Goal: Transaction & Acquisition: Purchase product/service

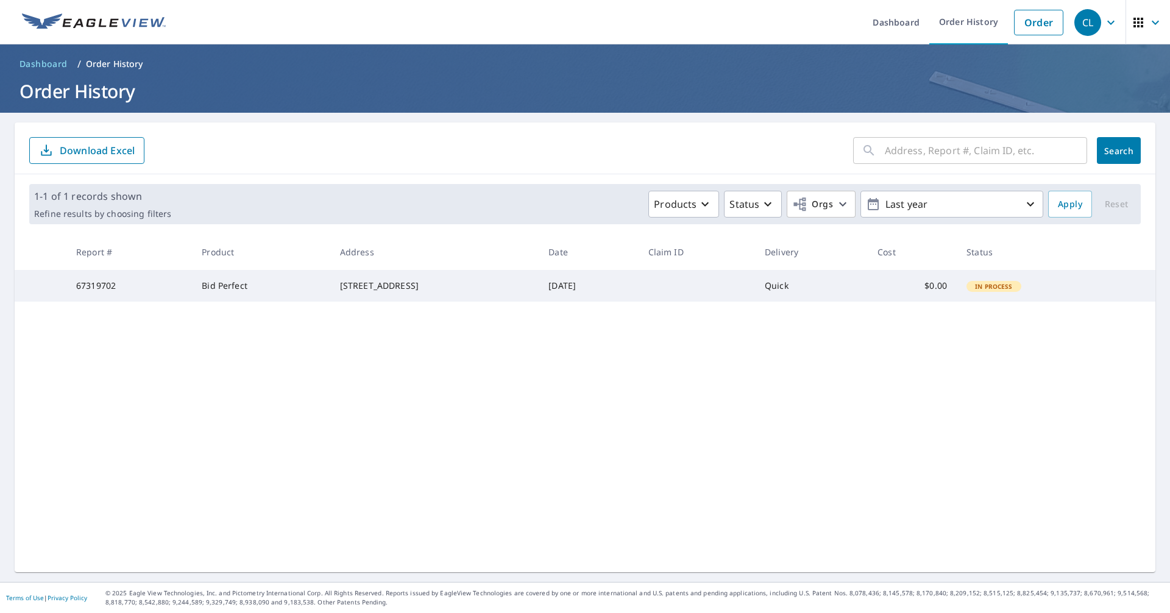
click at [420, 292] on div "271 Rocky Hills Rd Pittsboro, NC 27312" at bounding box center [435, 286] width 190 height 12
click at [894, 25] on link "Dashboard" at bounding box center [896, 22] width 66 height 44
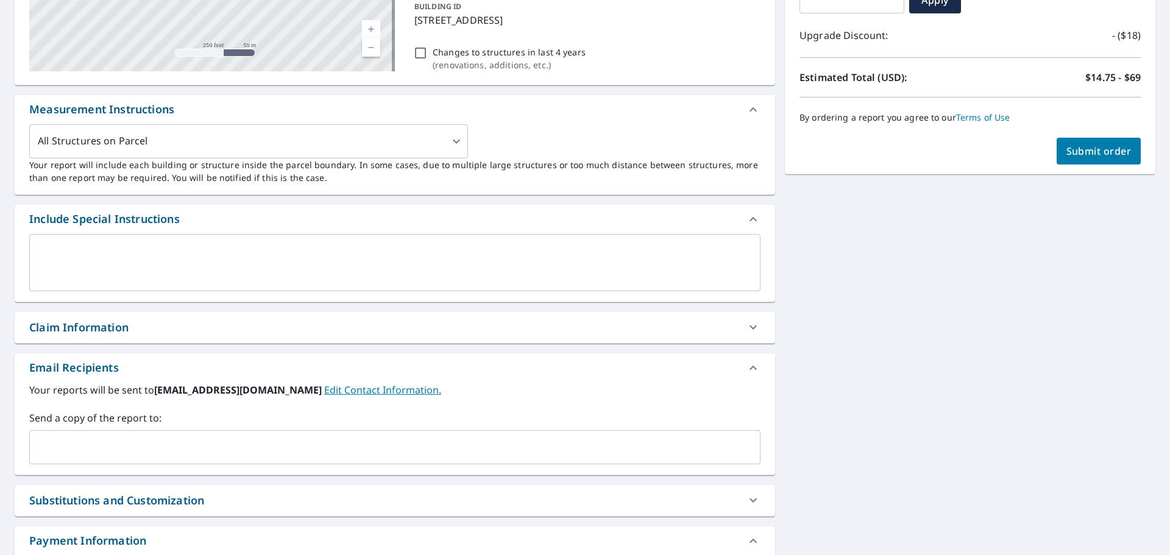
scroll to position [594, 0]
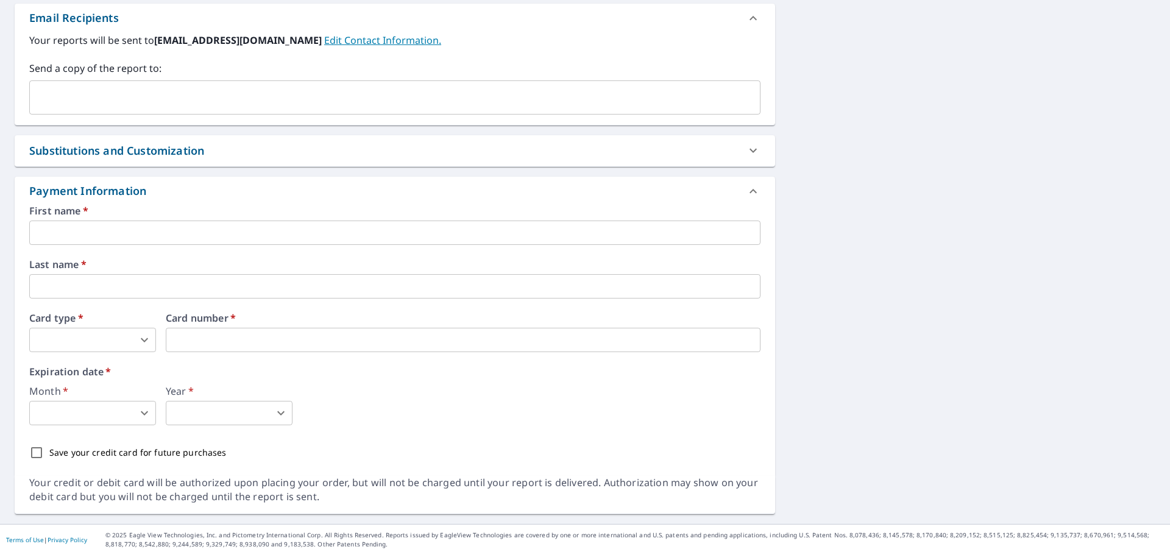
click at [43, 243] on input "text" at bounding box center [394, 233] width 731 height 24
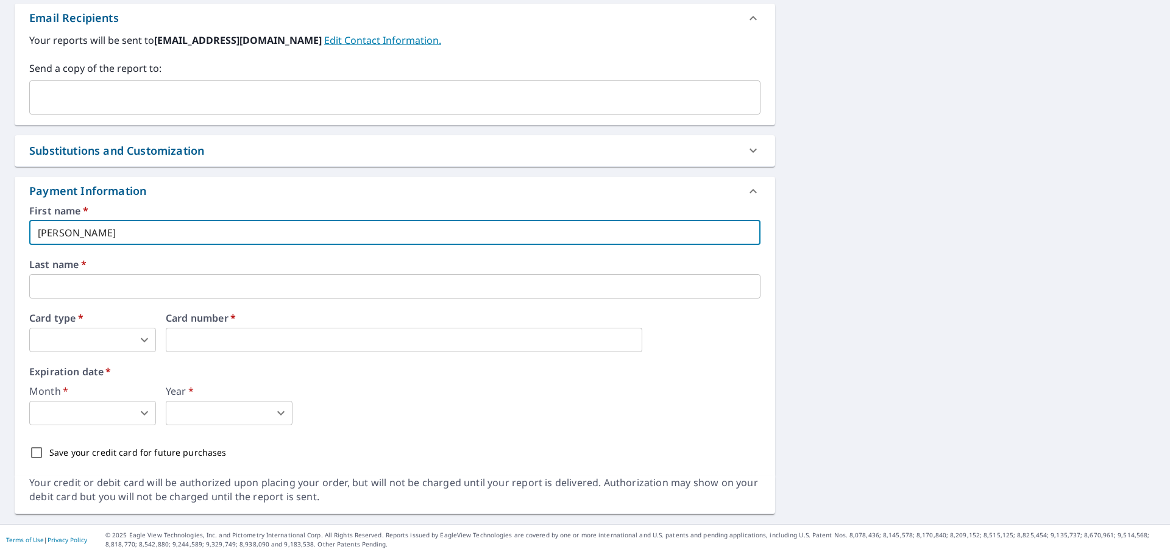
click at [60, 282] on input "text" at bounding box center [394, 286] width 731 height 24
click at [87, 233] on input "cristian" at bounding box center [394, 233] width 731 height 24
type input "cristian g"
click at [63, 280] on input "text" at bounding box center [394, 286] width 731 height 24
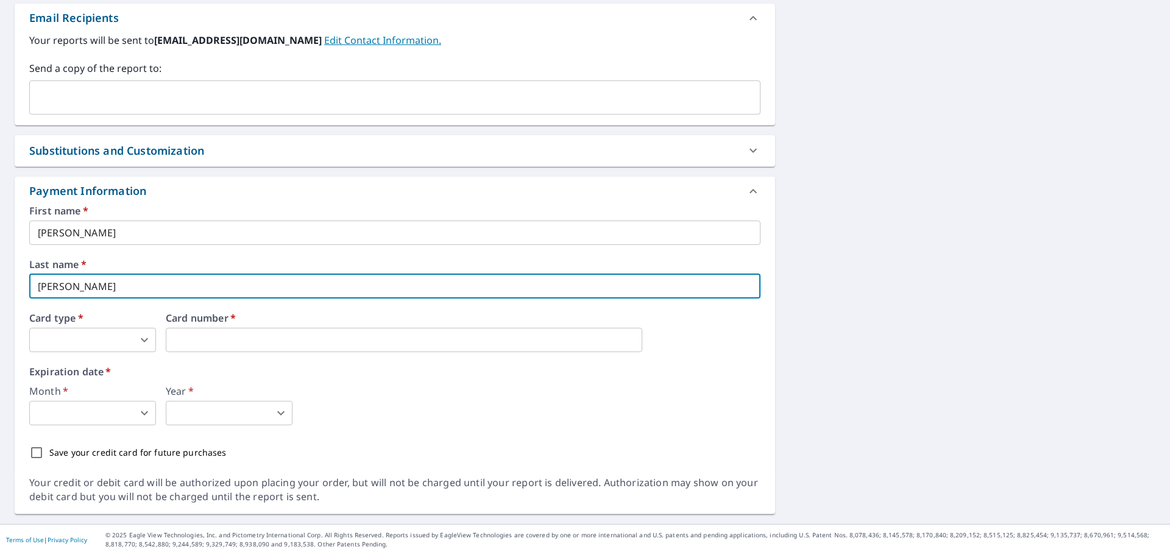
type input "uceda"
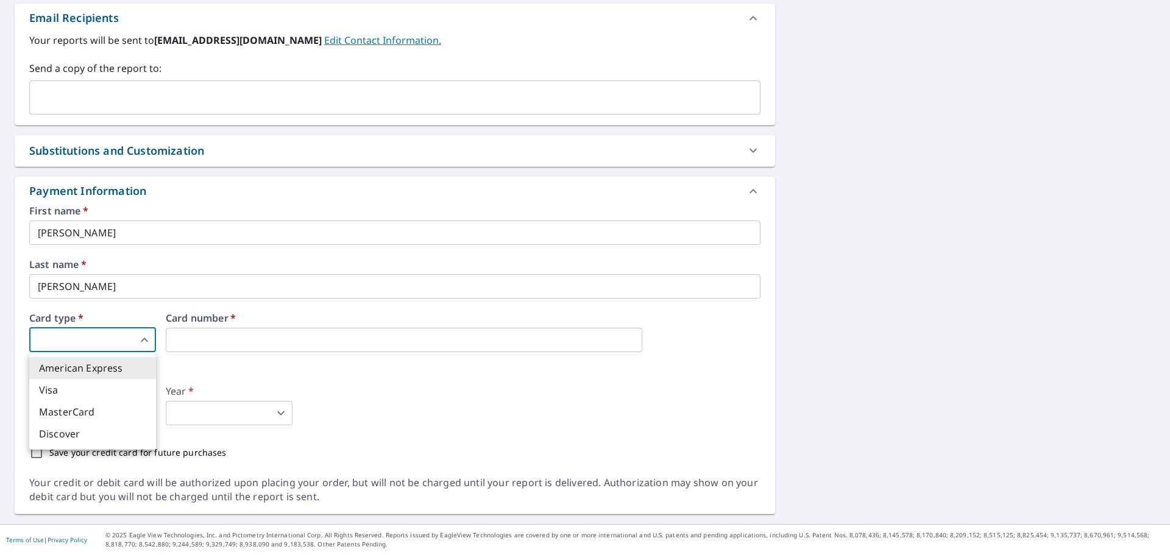
click at [123, 344] on body "CL CL Dashboard Order History Cancel Order CL Order History / Upgrade Report Up…" at bounding box center [585, 277] width 1170 height 555
click at [85, 412] on li "MasterCard" at bounding box center [92, 412] width 127 height 22
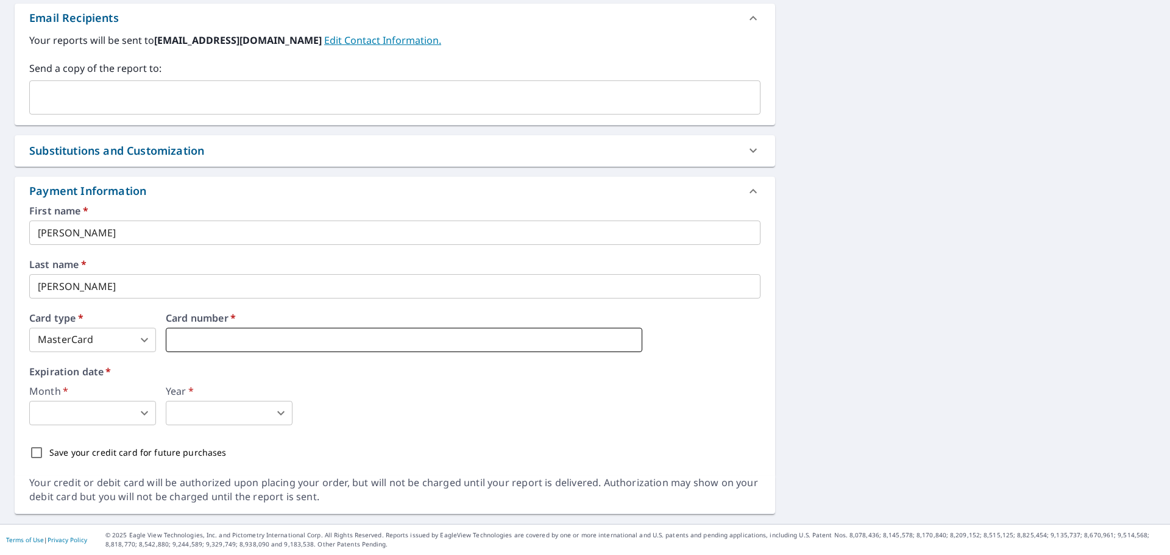
click at [207, 331] on iframe at bounding box center [404, 340] width 477 height 24
click at [196, 310] on div "First name   * cristian g ​ Last name   * uceda ​ Card type   * MasterCard 0 ​ …" at bounding box center [394, 336] width 731 height 260
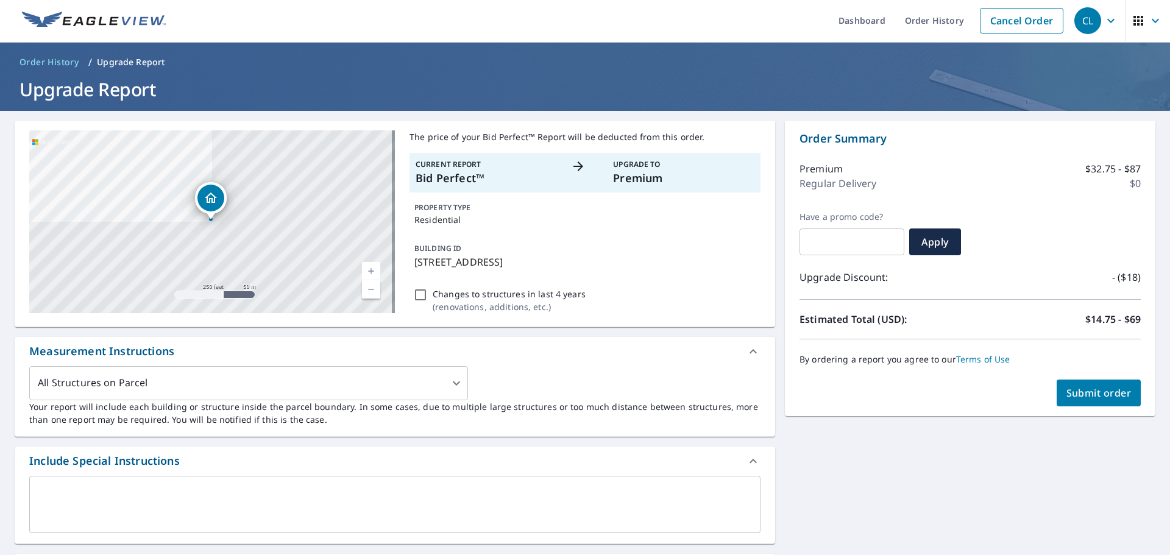
scroll to position [0, 0]
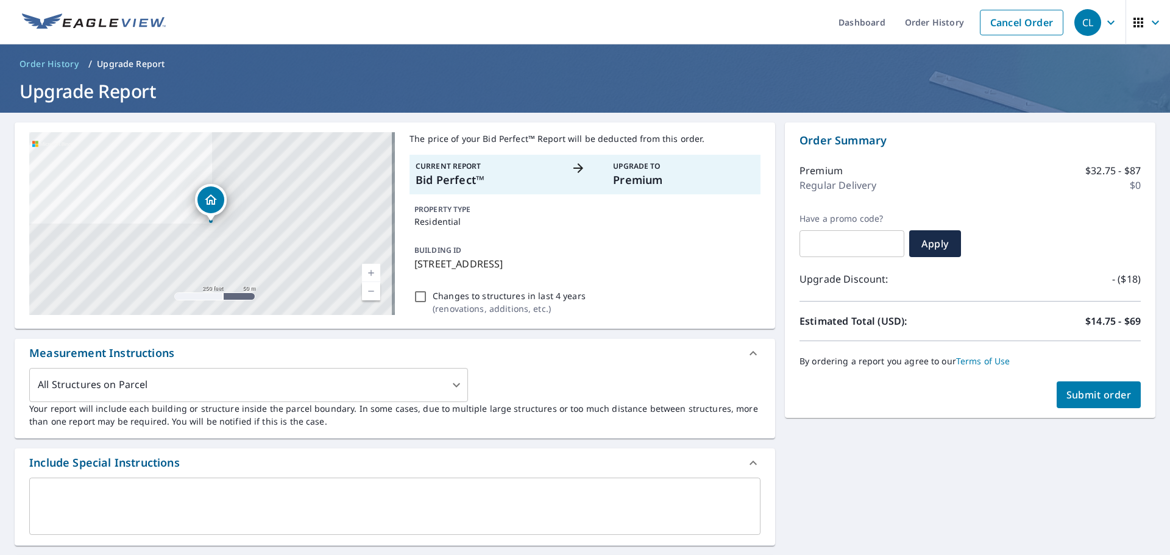
click at [1067, 393] on span "Submit order" at bounding box center [1099, 394] width 65 height 13
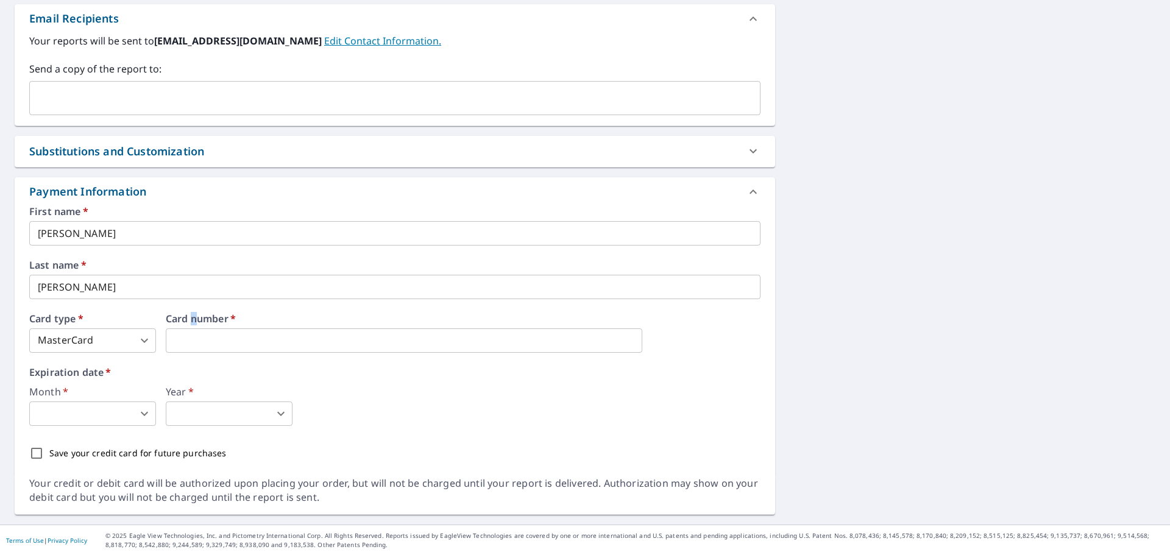
scroll to position [594, 0]
click at [263, 347] on iframe at bounding box center [404, 340] width 477 height 24
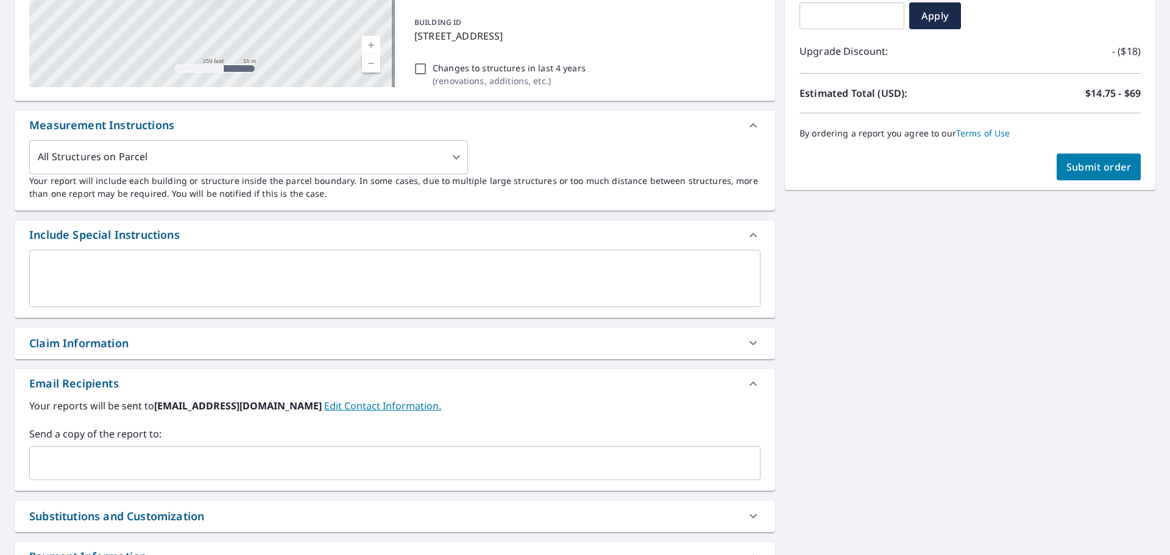
scroll to position [0, 0]
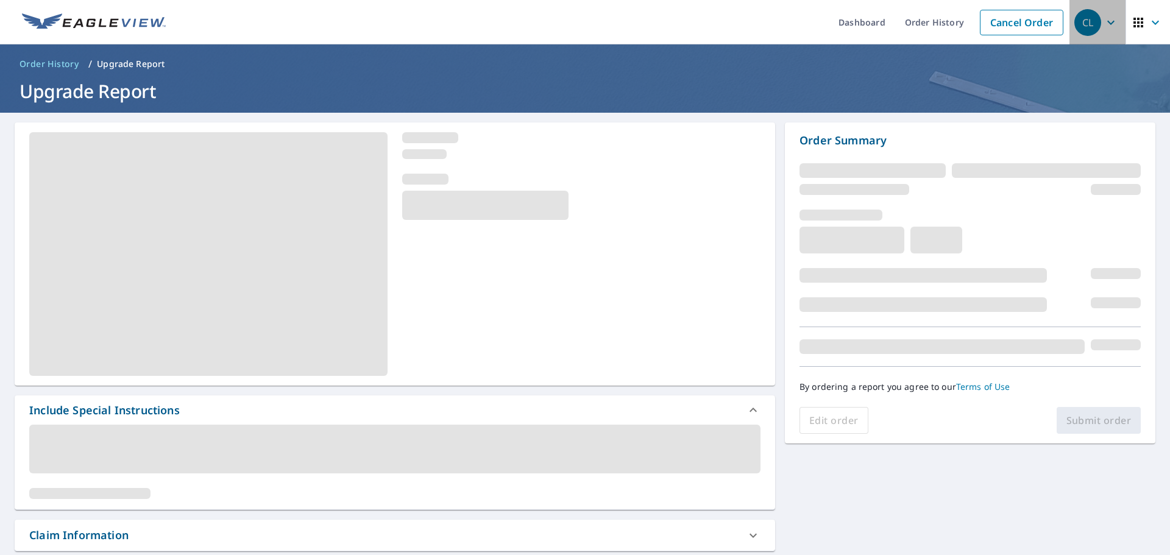
click at [1104, 21] on icon "button" at bounding box center [1111, 22] width 15 height 15
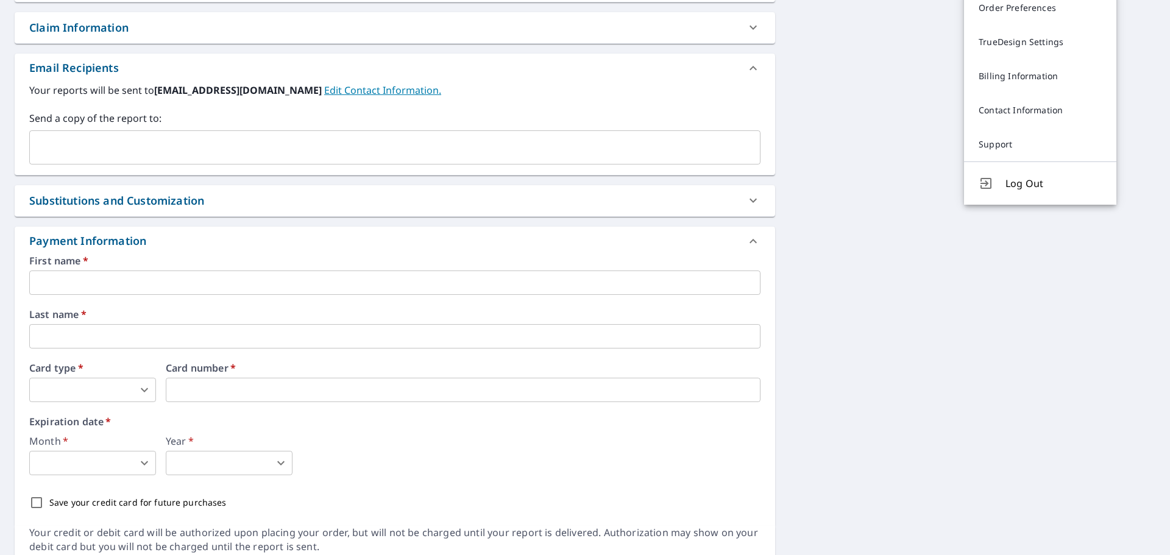
scroll to position [549, 0]
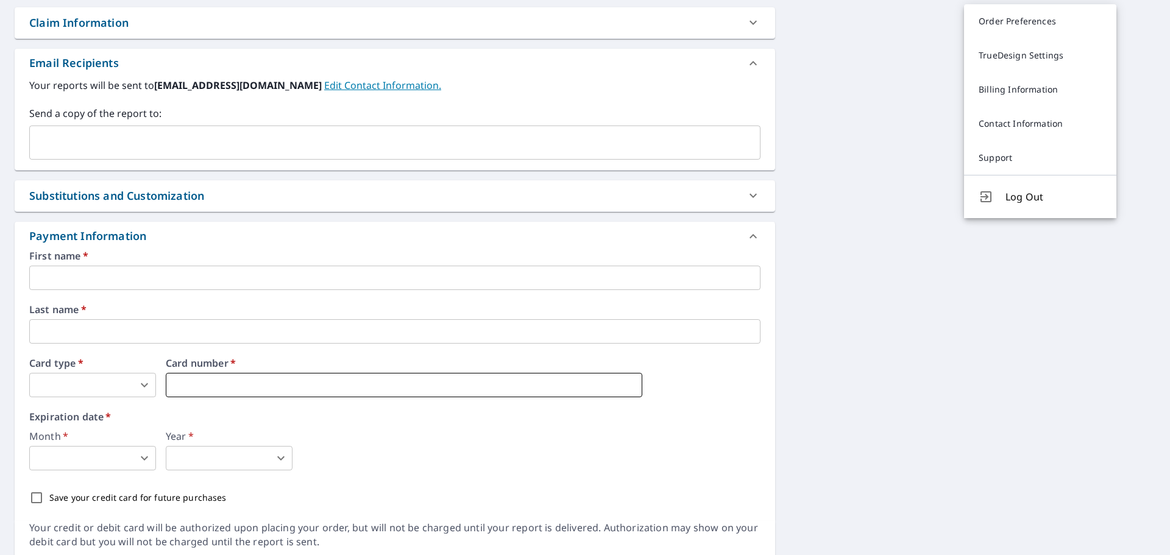
checkbox input "true"
type input "3"
click at [130, 336] on input "text" at bounding box center [394, 331] width 731 height 24
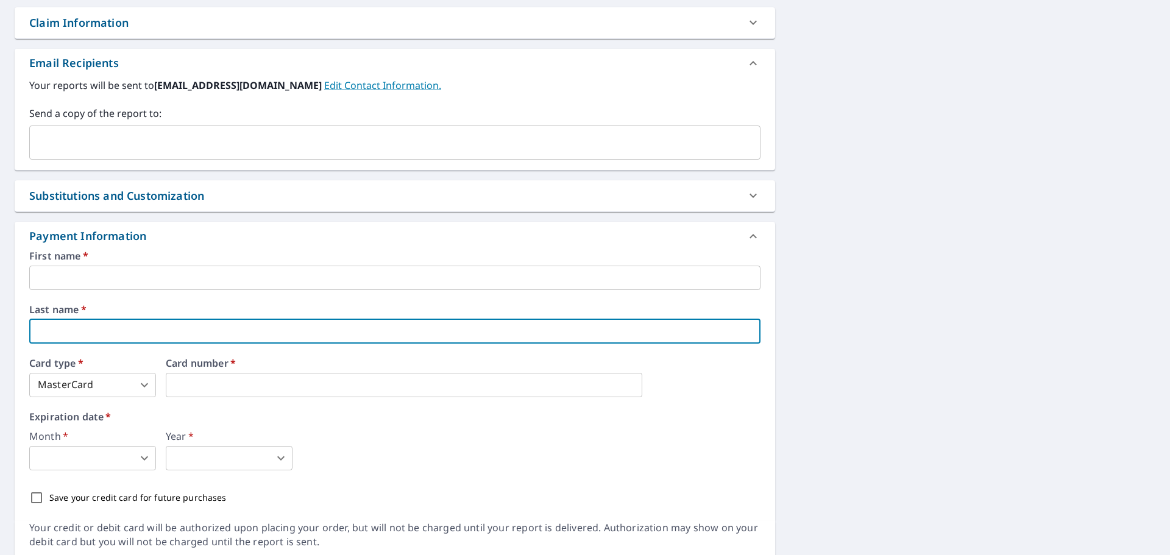
checkbox input "true"
type input "u"
checkbox input "true"
type input "uc"
checkbox input "true"
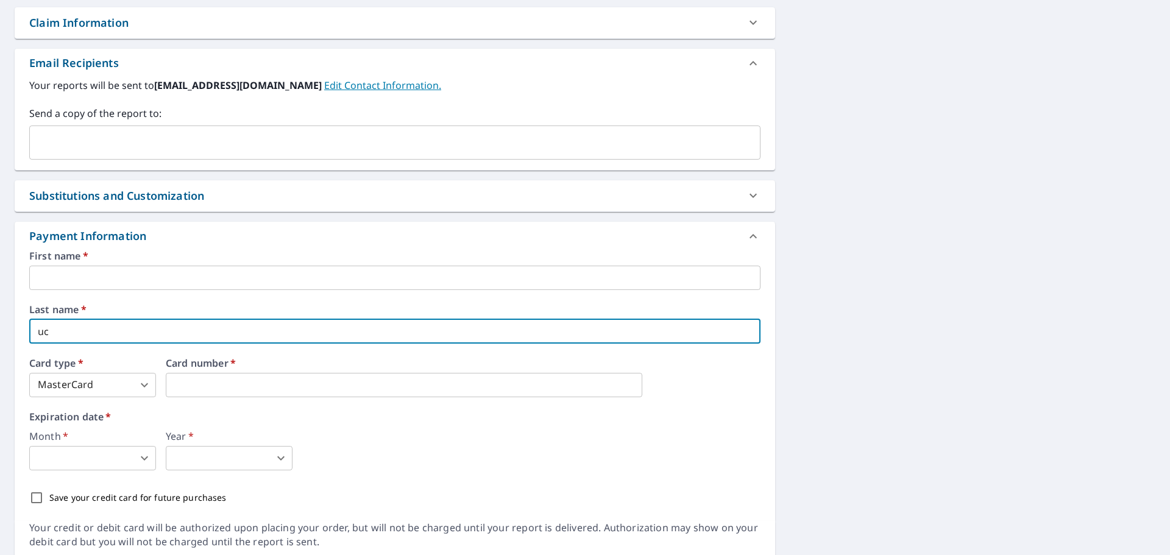
type input "uce"
checkbox input "true"
type input "uced"
checkbox input "true"
type input "uceda"
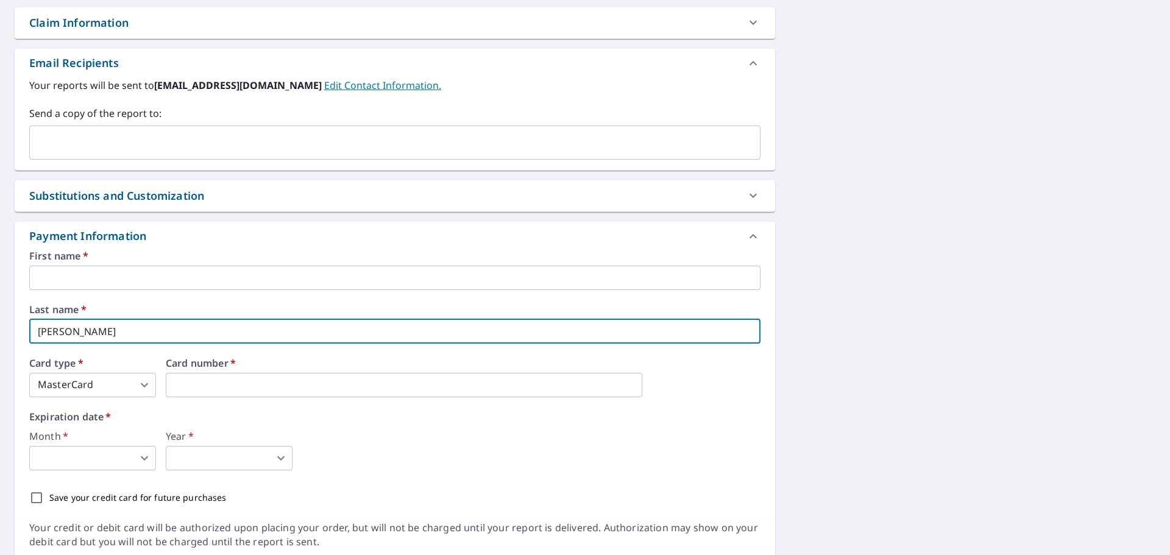
click at [65, 283] on input "text" at bounding box center [394, 278] width 731 height 24
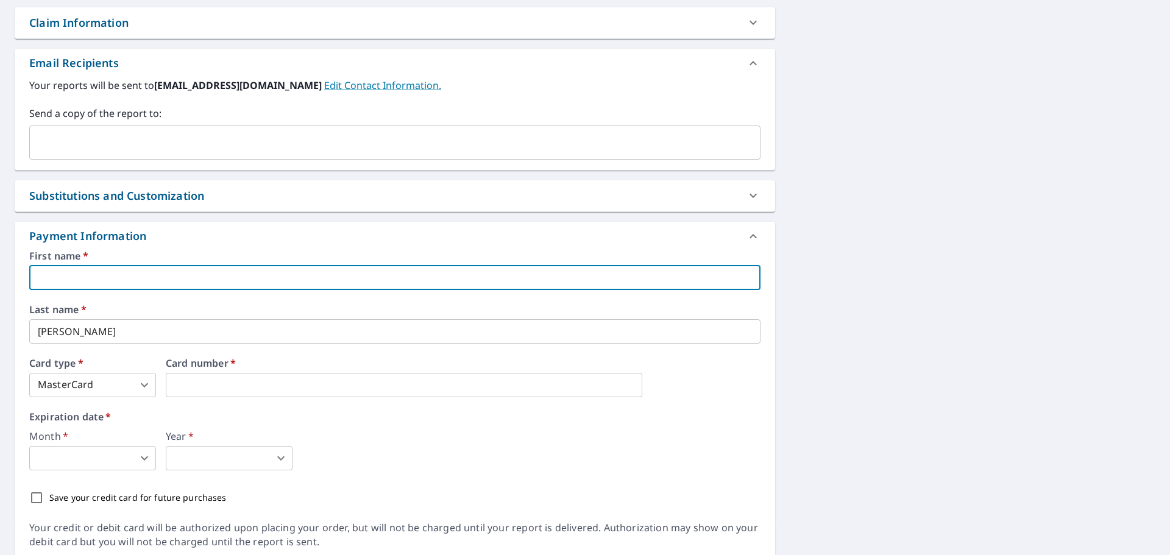
checkbox input "true"
type input "c"
checkbox input "true"
type input "cr"
checkbox input "true"
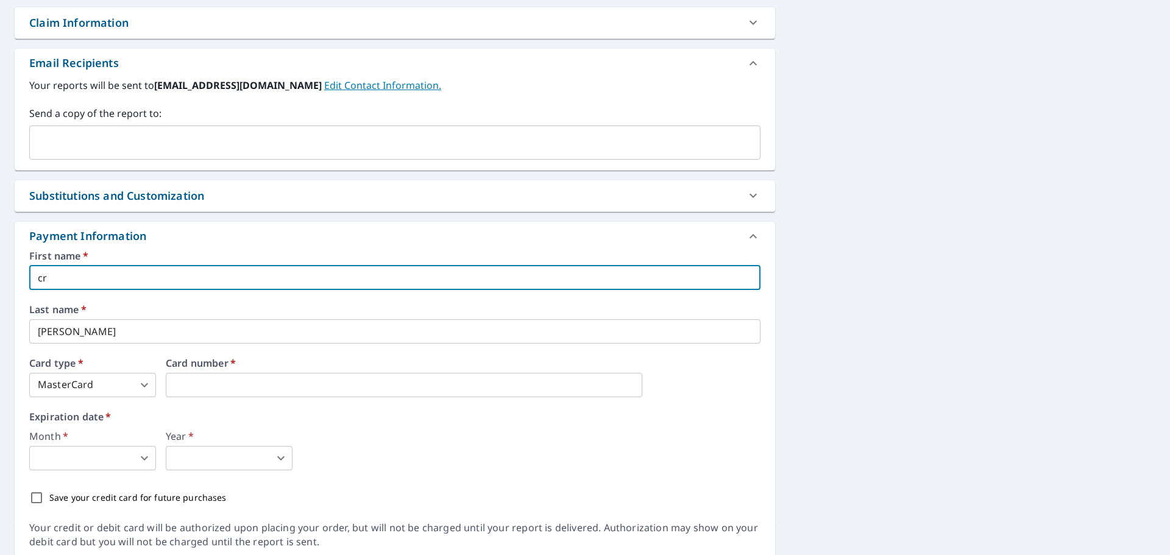
type input "cri"
checkbox input "true"
type input "cris"
checkbox input "true"
type input "crist"
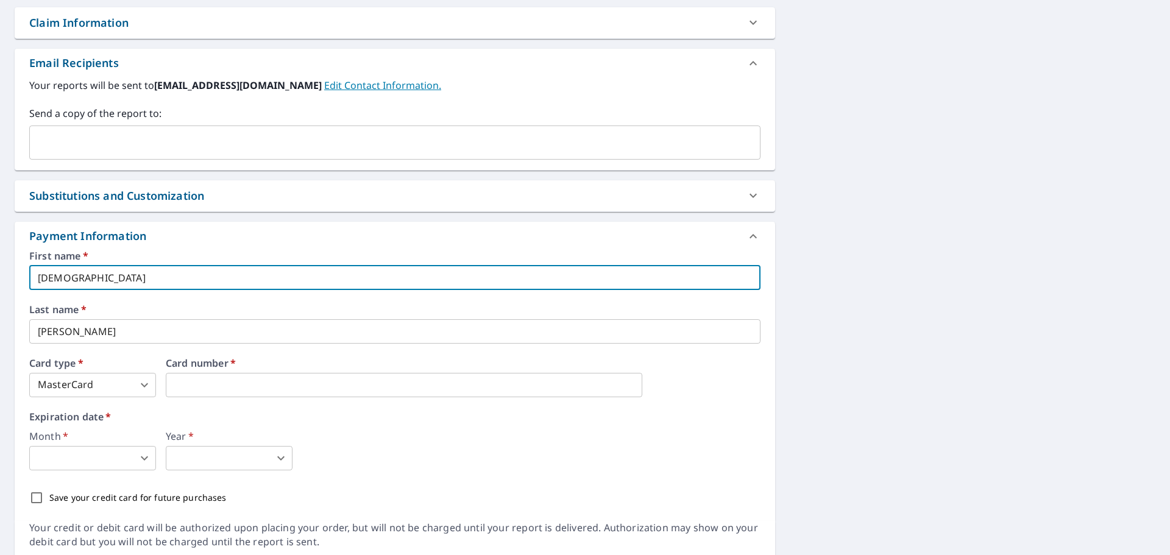
checkbox input "true"
type input "cristi"
checkbox input "true"
type input "cristia"
checkbox input "true"
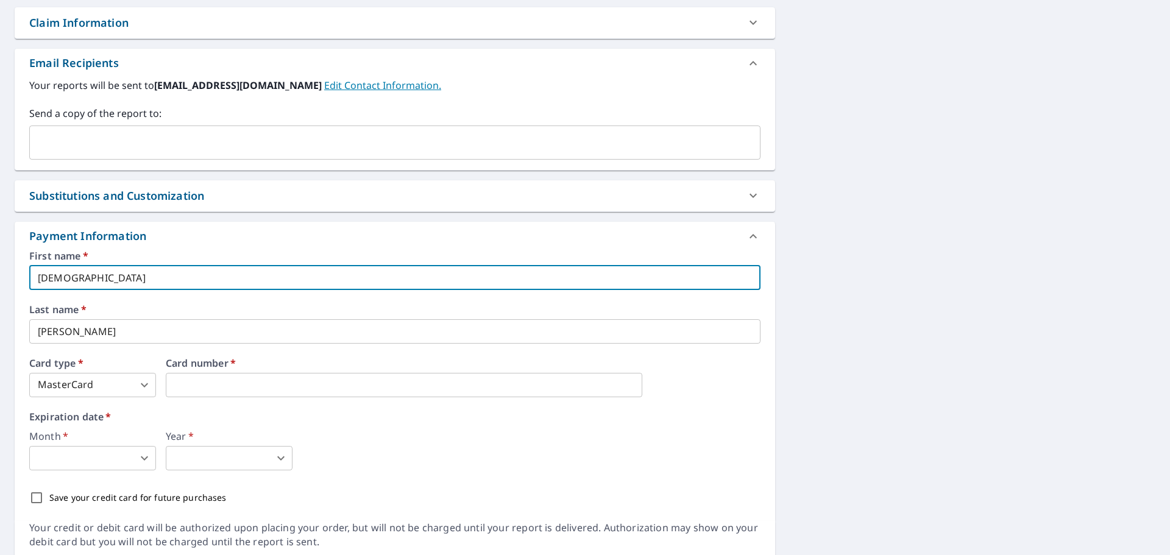
type input "cristian"
checkbox input "true"
type input "cristian"
checkbox input "true"
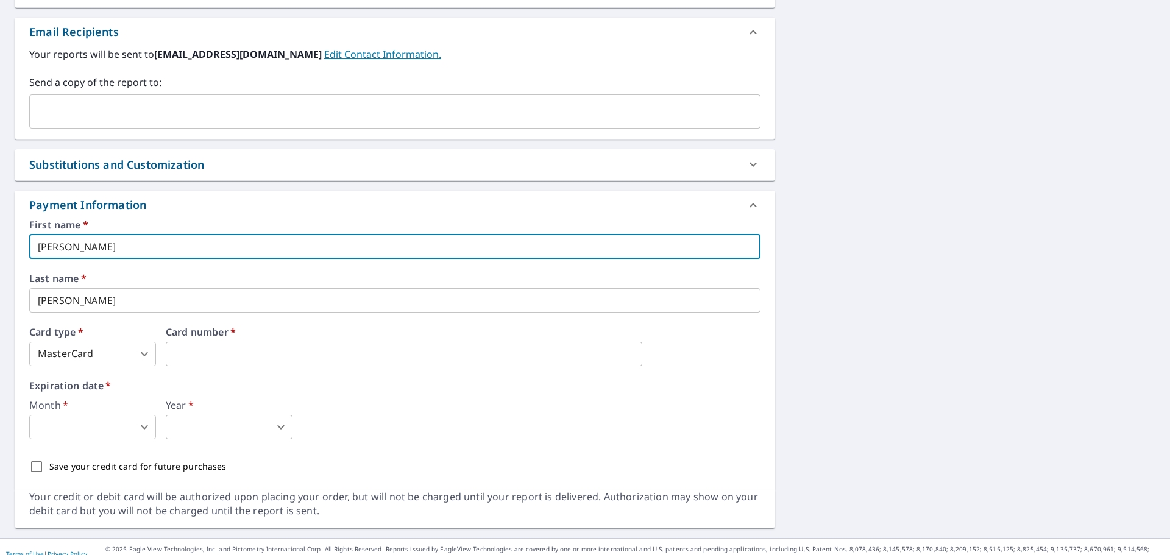
scroll to position [594, 0]
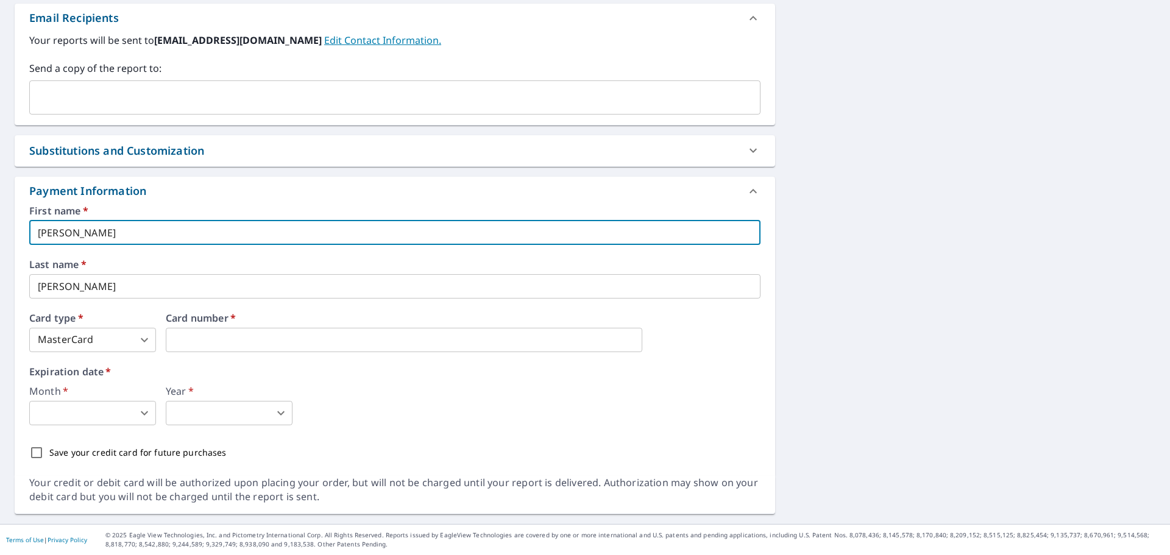
type input "cristian g"
click at [76, 414] on body "CL CL Dashboard Order History Cancel Order CL Order History / Upgrade Report Up…" at bounding box center [585, 277] width 1170 height 555
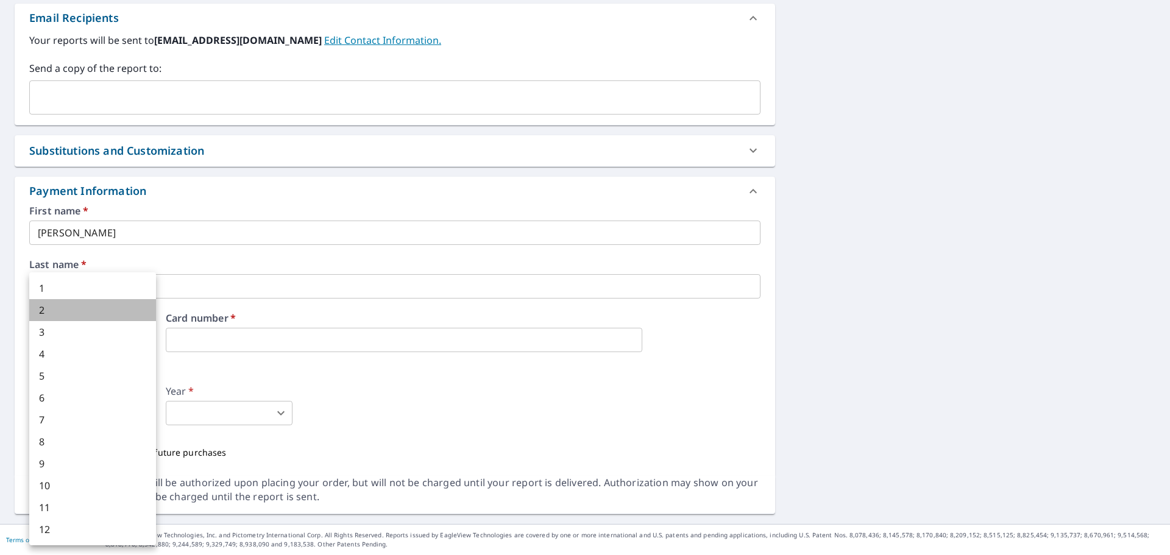
click at [49, 307] on li "2" at bounding box center [92, 310] width 127 height 22
checkbox input "true"
type input "2"
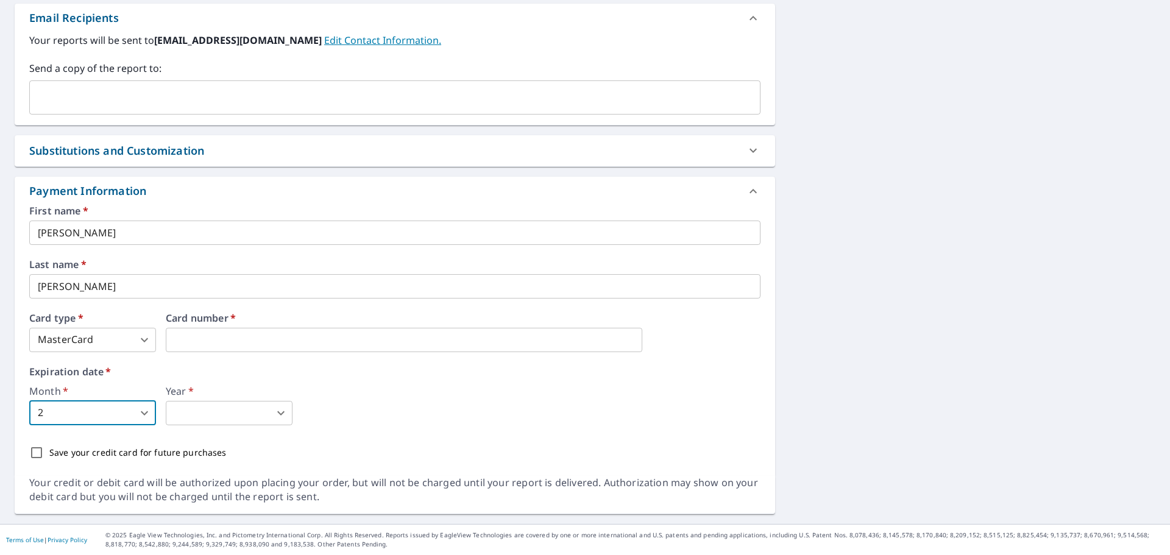
click at [191, 415] on body "CL CL Dashboard Order History Cancel Order CL Order History / Upgrade Report Up…" at bounding box center [585, 277] width 1170 height 555
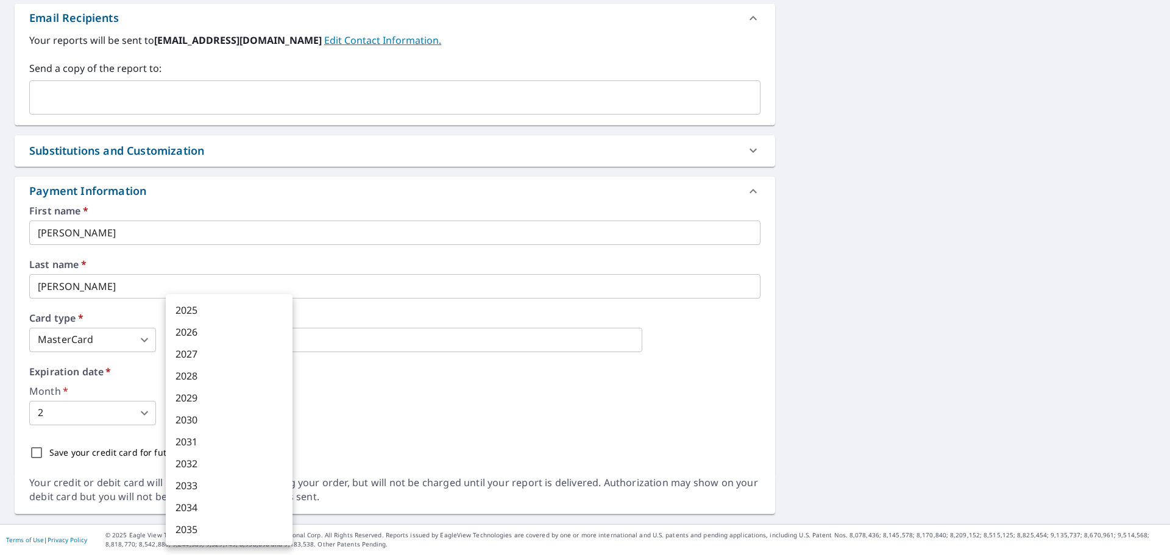
click at [194, 418] on li "2030" at bounding box center [229, 420] width 127 height 22
checkbox input "true"
type input "2030"
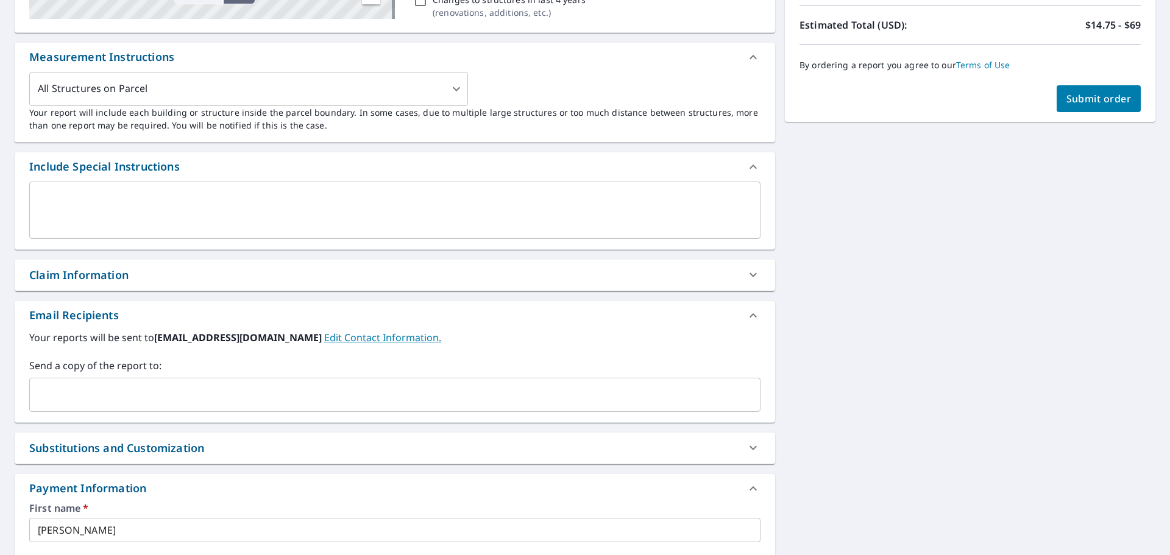
scroll to position [350, 0]
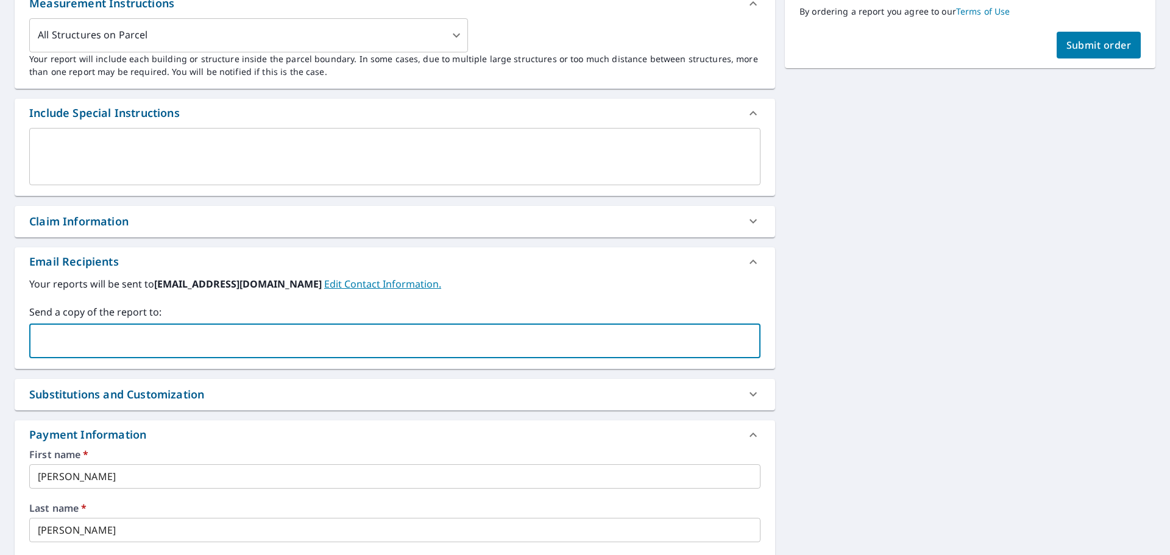
click at [191, 344] on input "text" at bounding box center [386, 341] width 702 height 23
type input "ucedalopez102001@icloud.com"
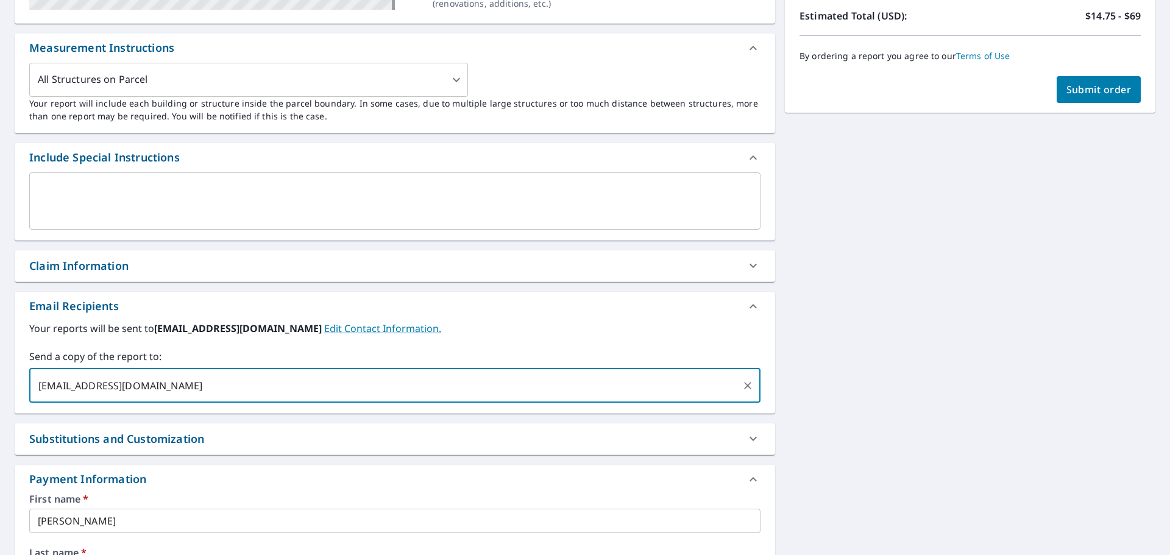
scroll to position [289, 0]
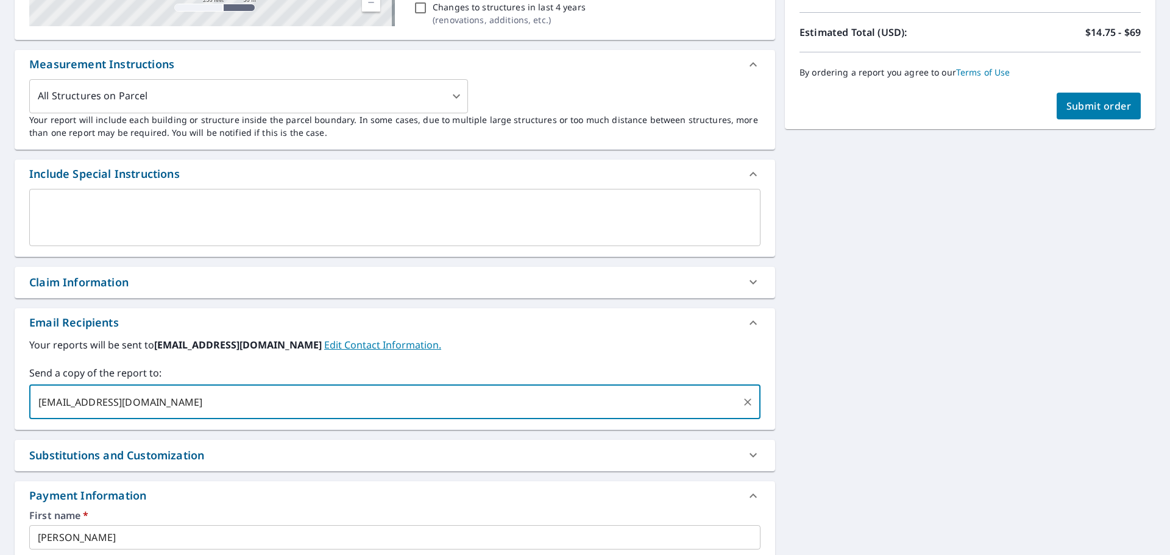
checkbox input "true"
click at [172, 216] on textarea at bounding box center [395, 217] width 714 height 35
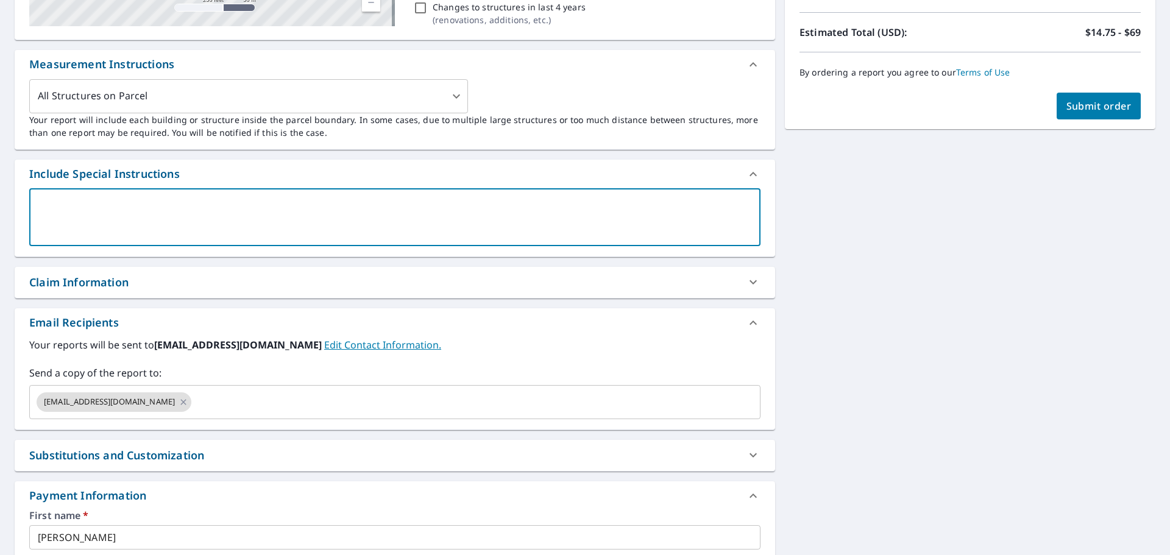
type textarea "t"
type textarea "x"
checkbox input "true"
type textarea "th"
type textarea "x"
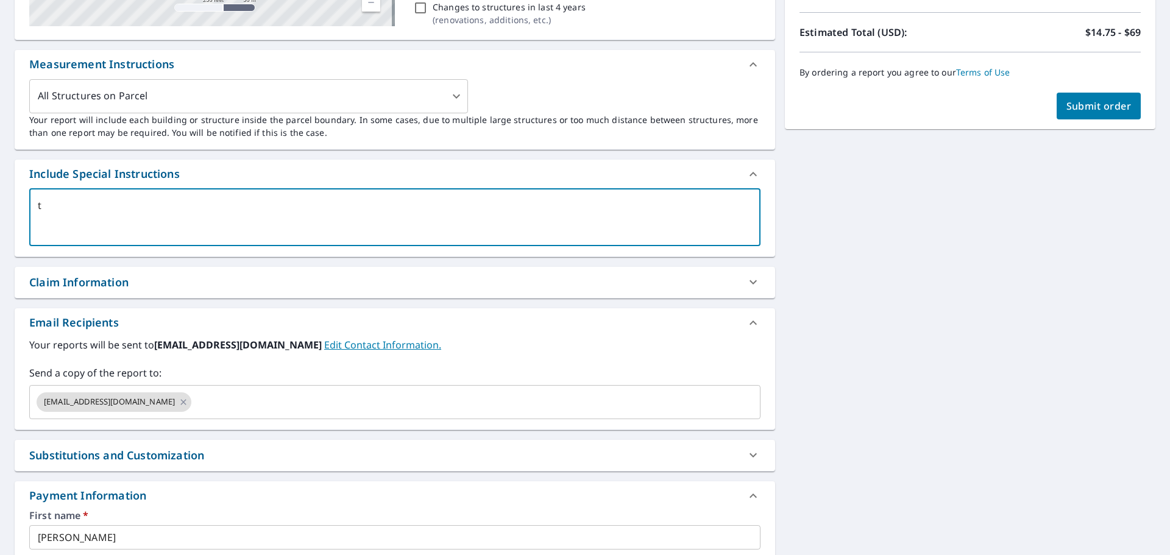
checkbox input "true"
type textarea "thi"
type textarea "x"
checkbox input "true"
type textarea "this"
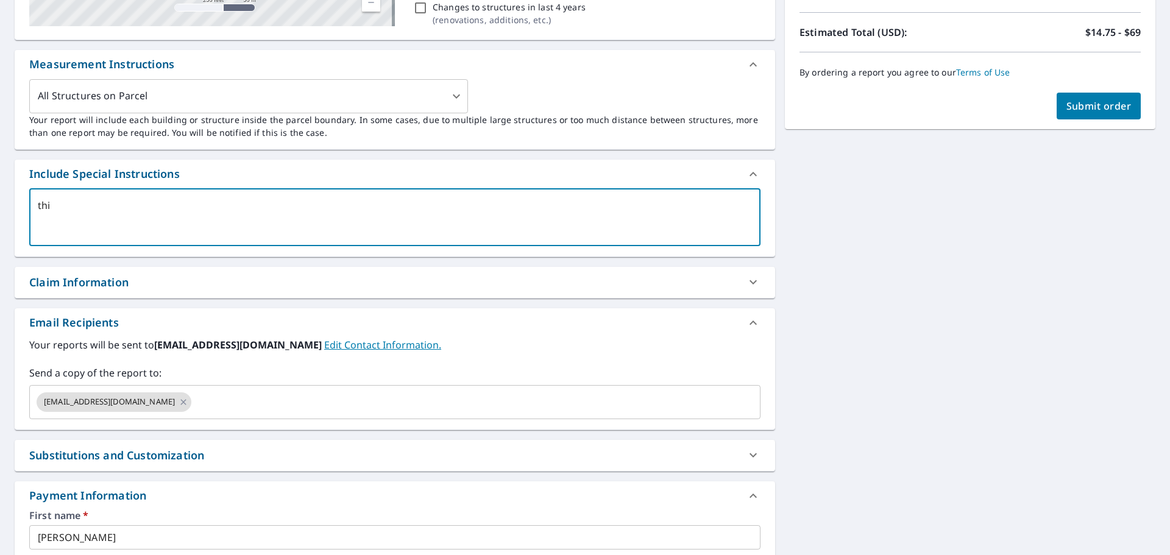
type textarea "x"
checkbox input "true"
type textarea "this"
type textarea "x"
checkbox input "true"
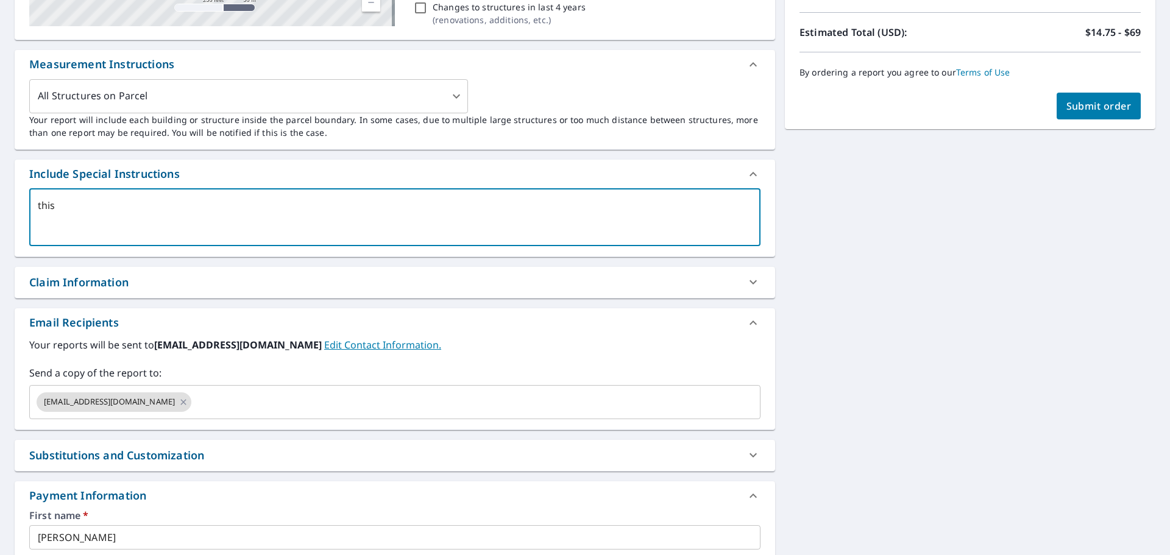
type textarea "this r"
type textarea "x"
checkbox input "true"
type textarea "this ro"
type textarea "x"
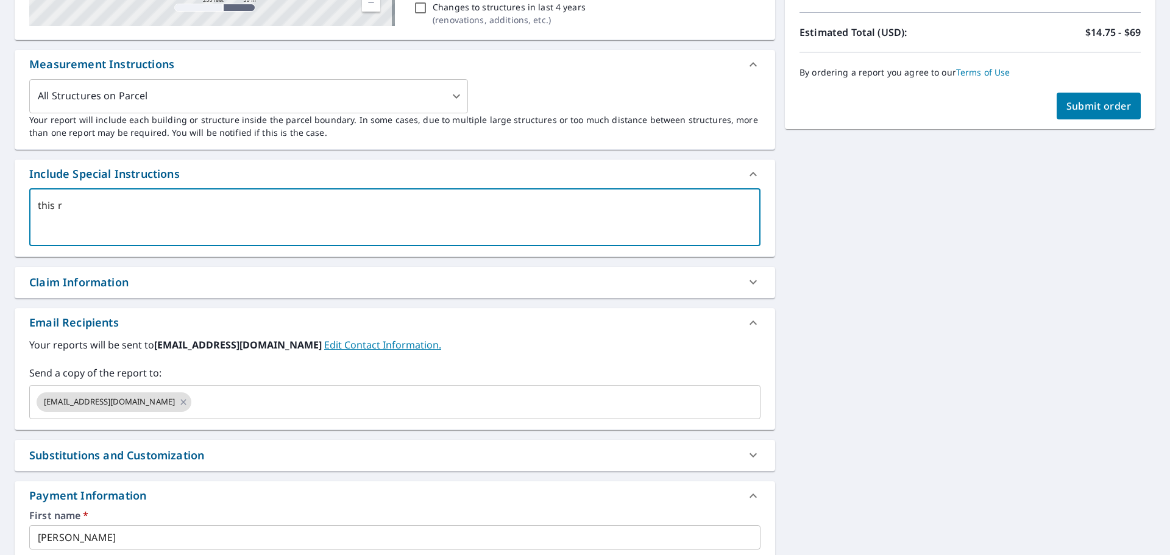
checkbox input "true"
type textarea "this roo"
type textarea "x"
checkbox input "true"
type textarea "this roof"
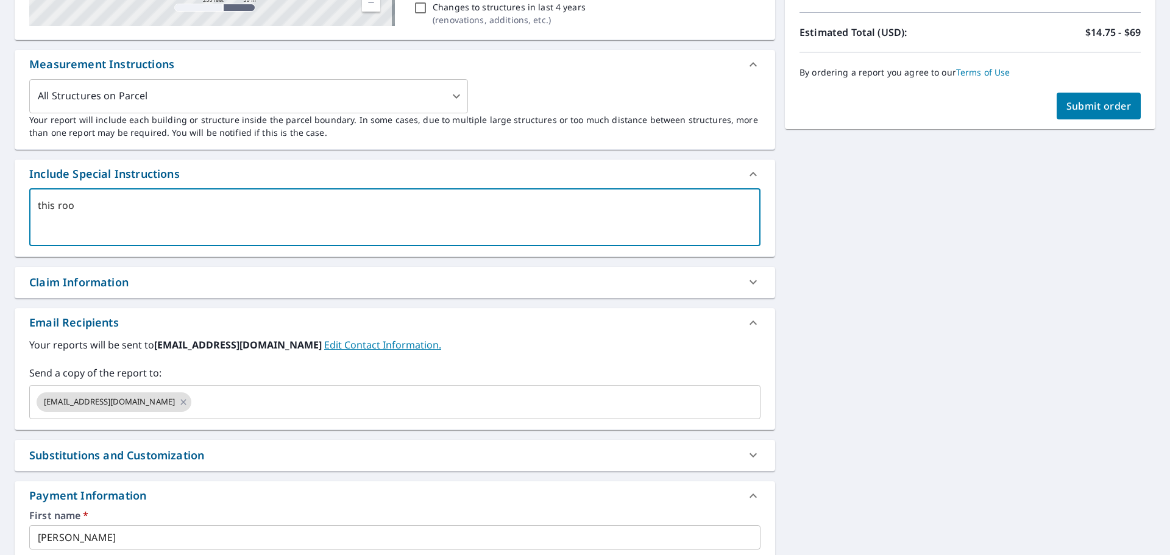
type textarea "x"
checkbox input "true"
type textarea "this roof"
type textarea "x"
checkbox input "true"
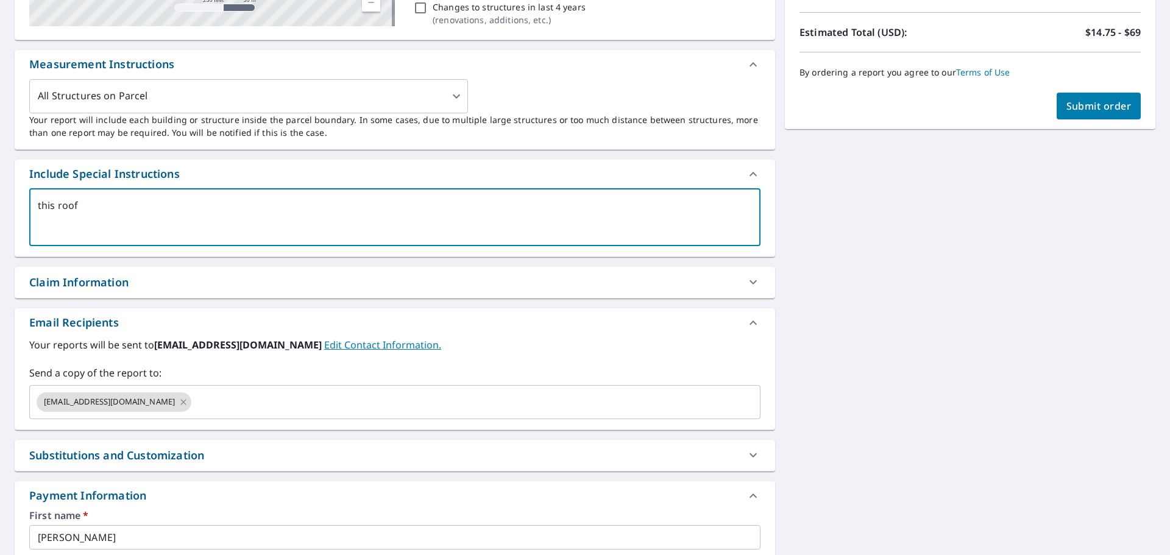
type textarea "this roof w"
type textarea "x"
checkbox input "true"
type textarea "this roof wi"
type textarea "x"
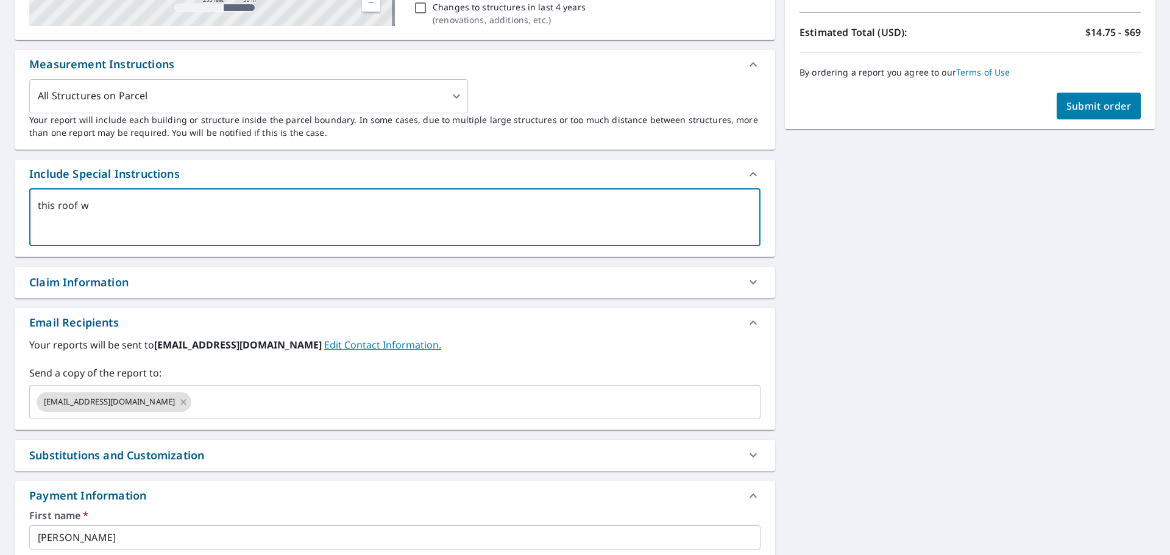
checkbox input "true"
type textarea "this roof wil"
type textarea "x"
checkbox input "true"
type textarea "this roof will"
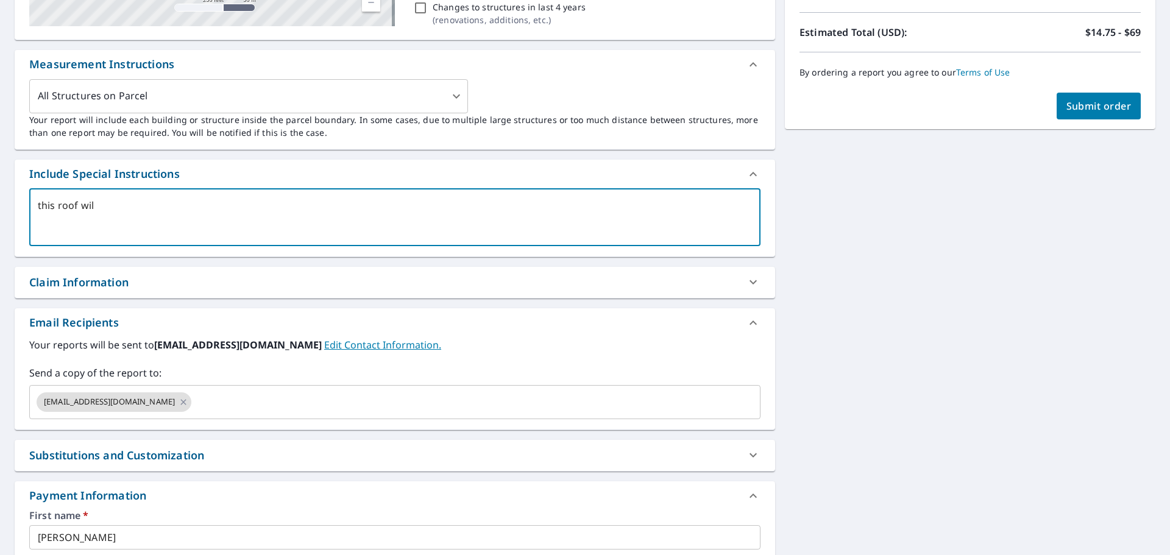
type textarea "x"
checkbox input "true"
type textarea "this roof will"
type textarea "x"
checkbox input "true"
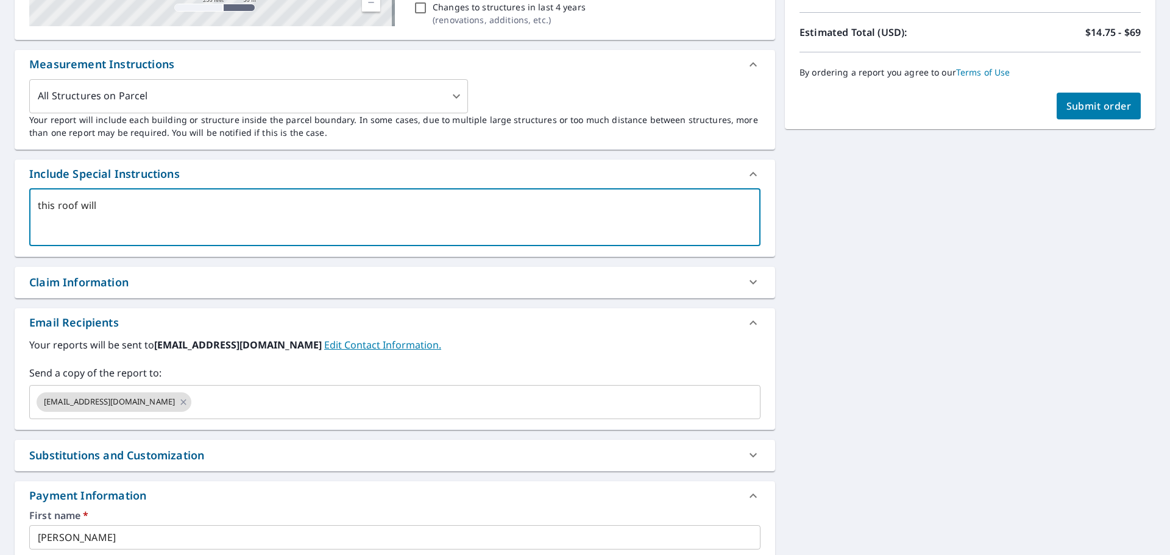
type textarea "this roof will b"
type textarea "x"
checkbox input "true"
type textarea "this roof will be"
type textarea "x"
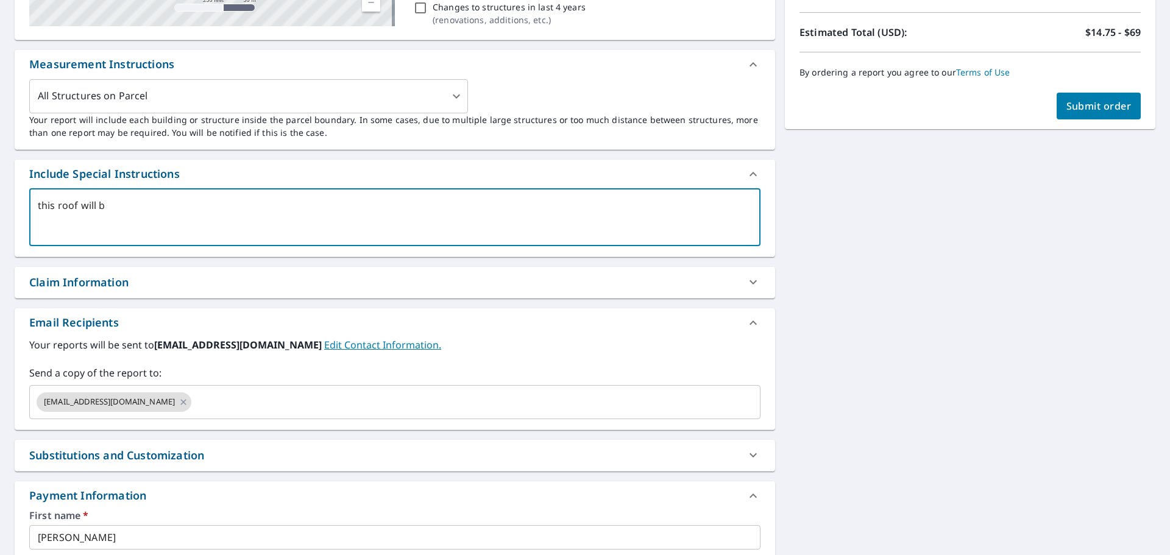
checkbox input "true"
type textarea "this roof will be"
type textarea "x"
checkbox input "true"
type textarea "this roof will be m"
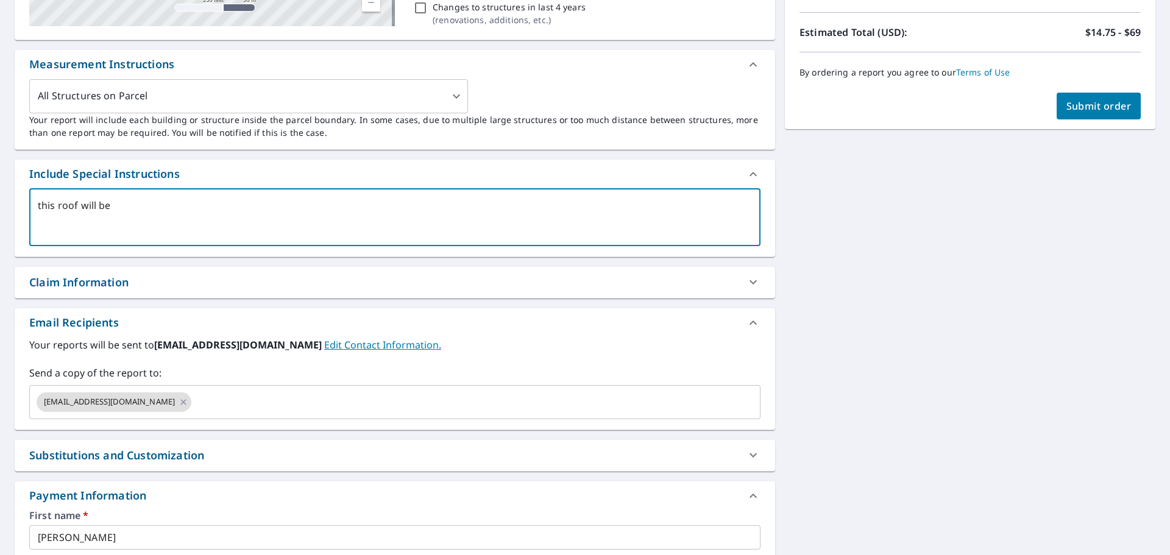
type textarea "x"
checkbox input "true"
type textarea "this roof will be ma"
type textarea "x"
checkbox input "true"
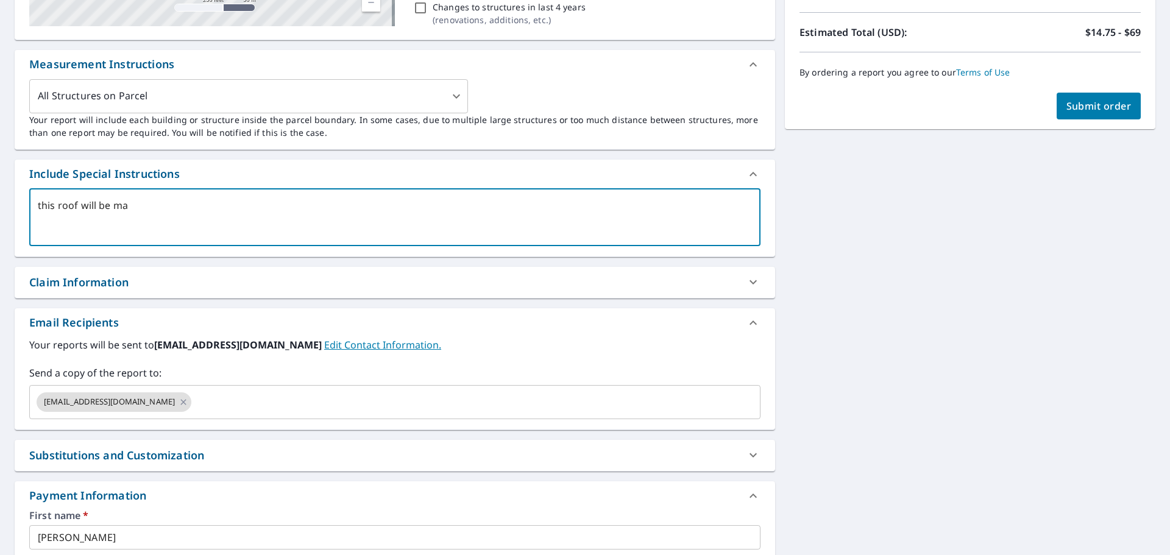
type textarea "this roof will be mat"
type textarea "x"
checkbox input "true"
type textarea "this roof will be mata"
type textarea "x"
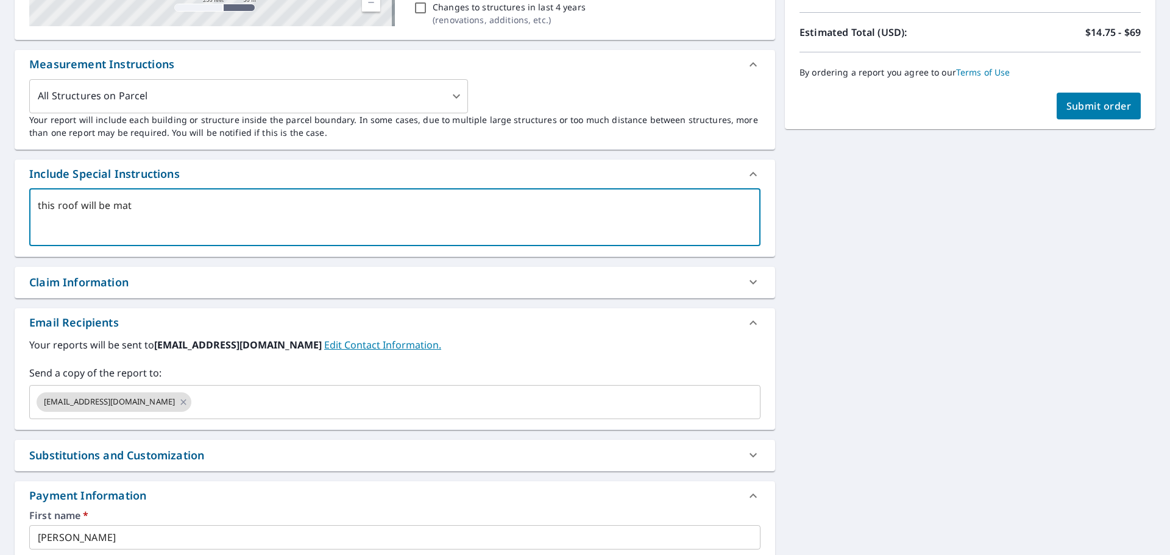
checkbox input "true"
type textarea "this roof will be matal"
type textarea "x"
checkbox input "true"
type textarea "this roof will be matal"
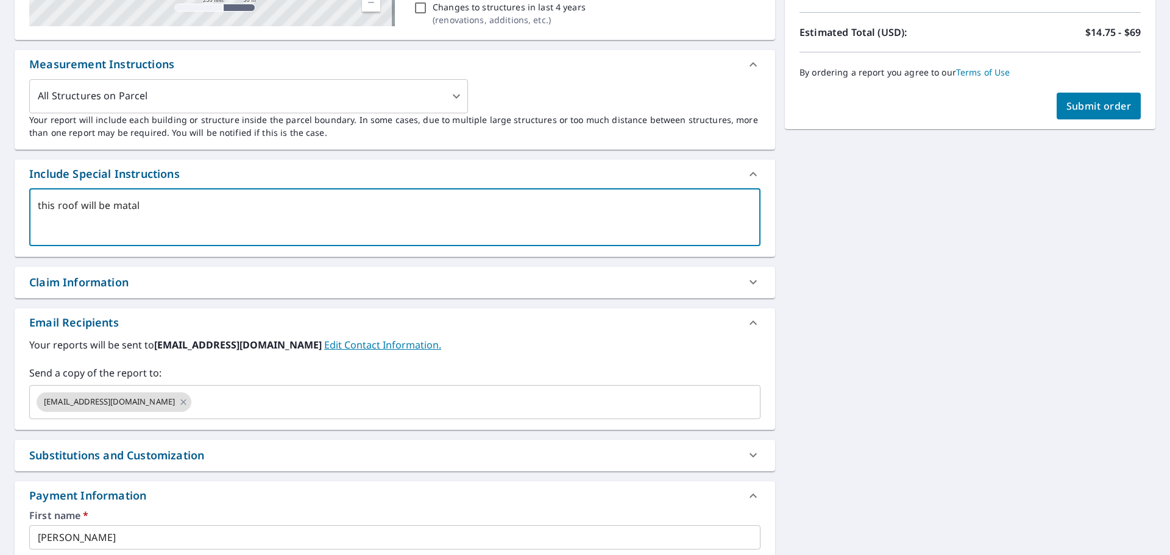
type textarea "x"
checkbox input "true"
type textarea "this roof will be matal r"
type textarea "x"
checkbox input "true"
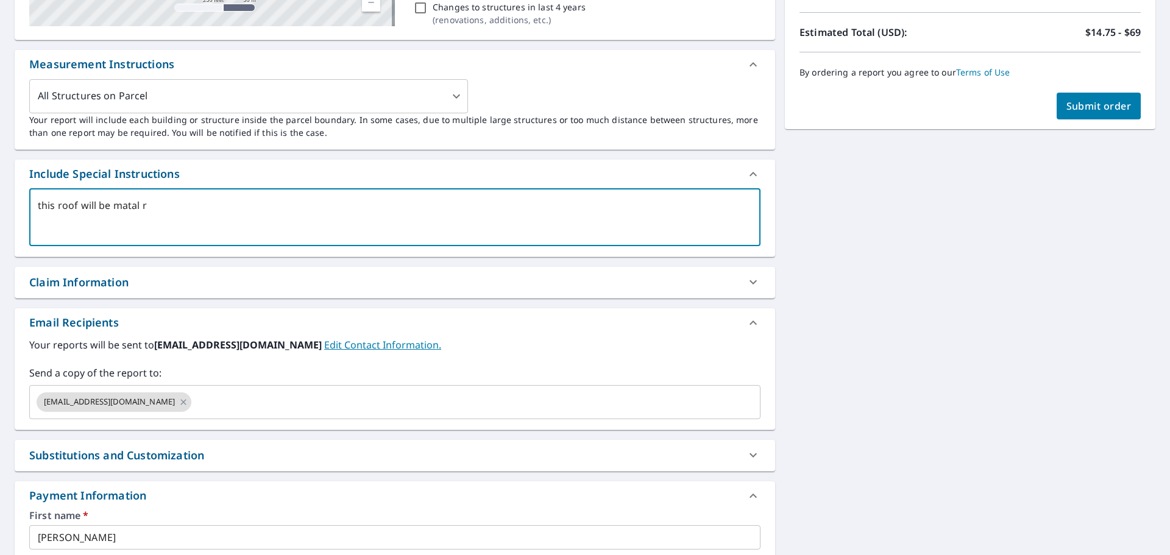
type textarea "this roof will be matal ro"
type textarea "x"
checkbox input "true"
type textarea "this roof will be matal roo"
type textarea "x"
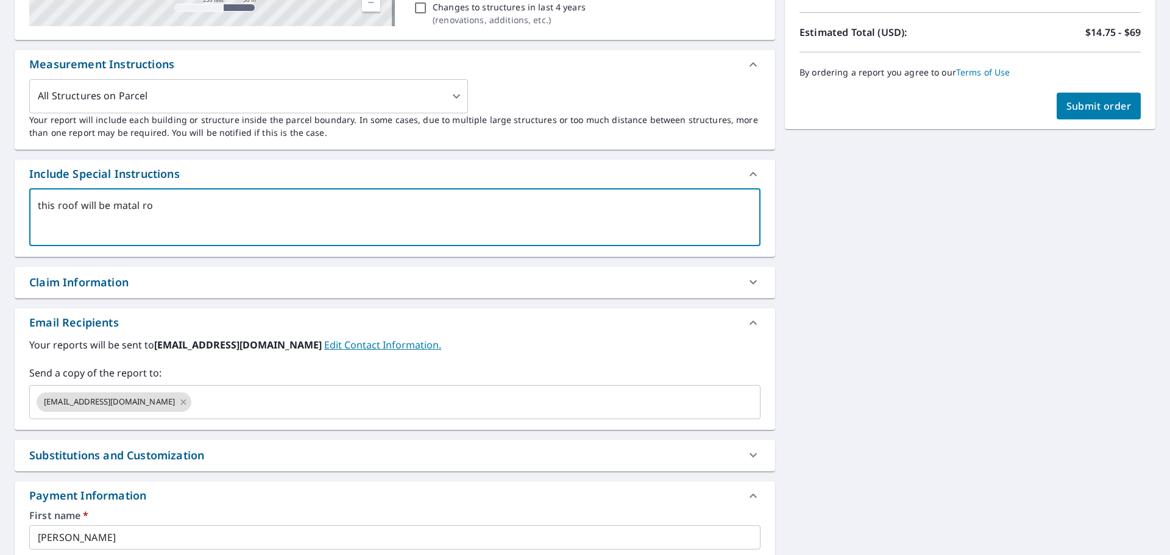
checkbox input "true"
type textarea "this roof will be matal roof"
type textarea "x"
checkbox input "true"
type textarea "this roof will be matal roofs"
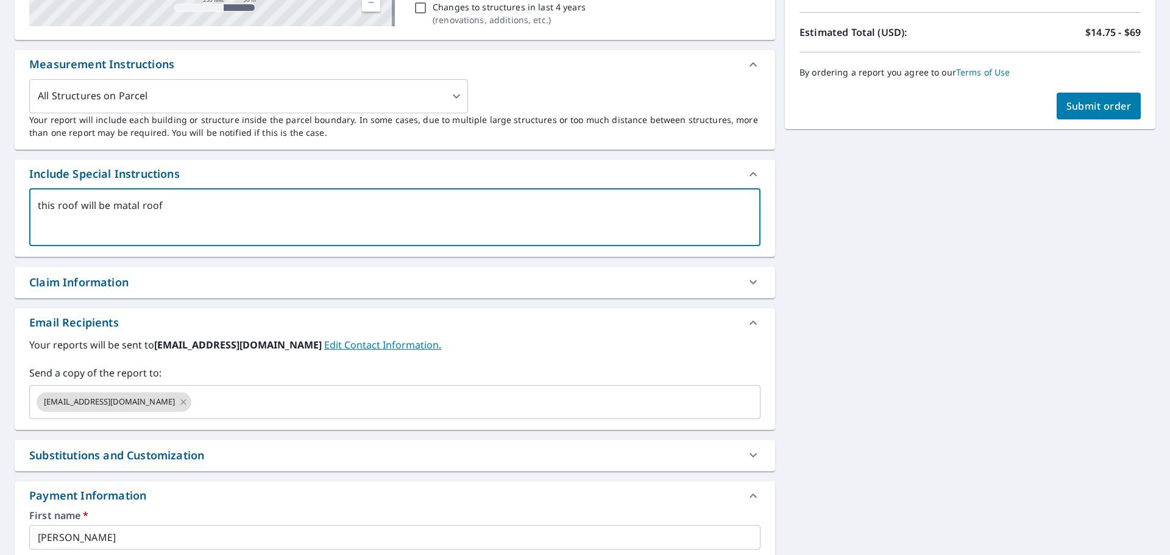
type textarea "x"
checkbox input "true"
click at [116, 215] on textarea "this roof will be matal roofs" at bounding box center [395, 217] width 714 height 35
click at [123, 212] on textarea "this roof will be matal roofs" at bounding box center [395, 217] width 714 height 35
click at [126, 210] on textarea "this roof will be matal roofs" at bounding box center [395, 217] width 714 height 35
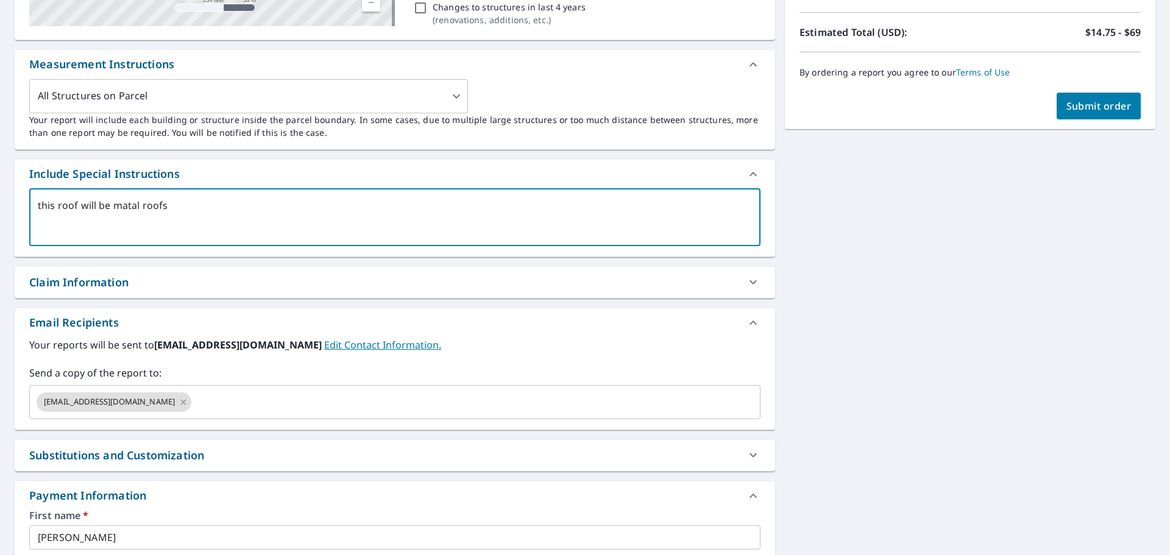
type textarea "this roof will be mtal roofs"
type textarea "x"
checkbox input "true"
type textarea "this roof will be metal roofs"
type textarea "x"
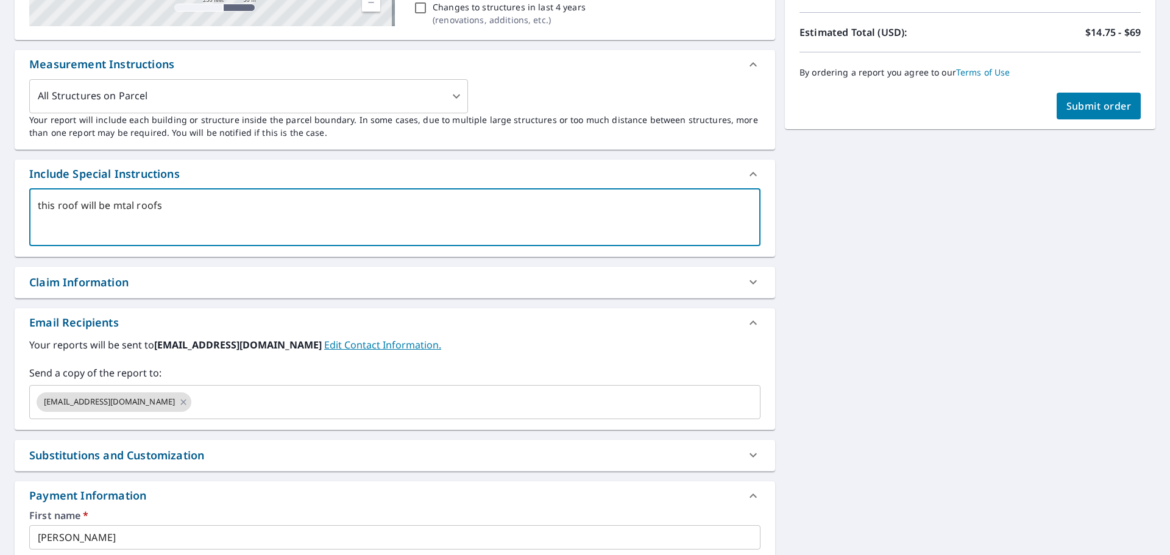
checkbox input "true"
drag, startPoint x: 121, startPoint y: 283, endPoint x: 463, endPoint y: 221, distance: 348.0
click at [463, 221] on textarea "this roof will be metal roofs" at bounding box center [395, 217] width 714 height 35
type textarea "this roof will be metal roofs"
type textarea "x"
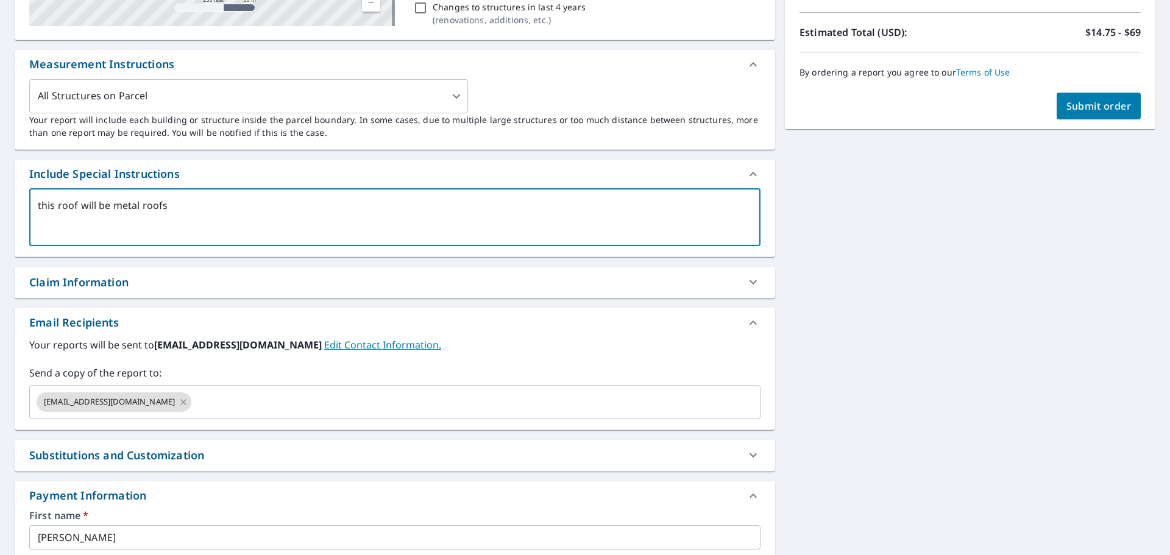
checkbox input "true"
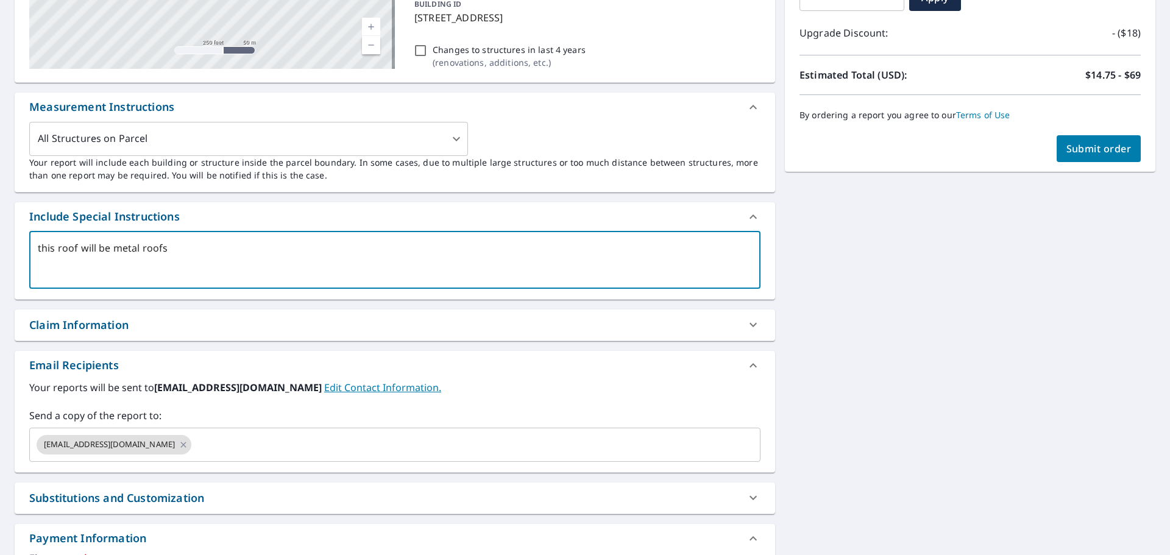
scroll to position [228, 0]
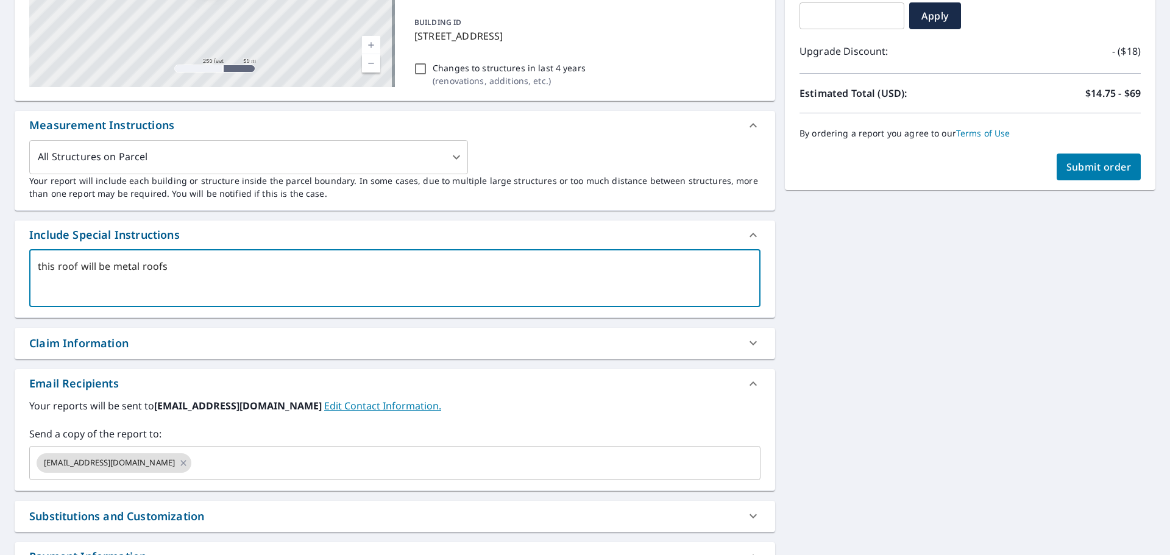
type textarea "this roof will be metal roofs"
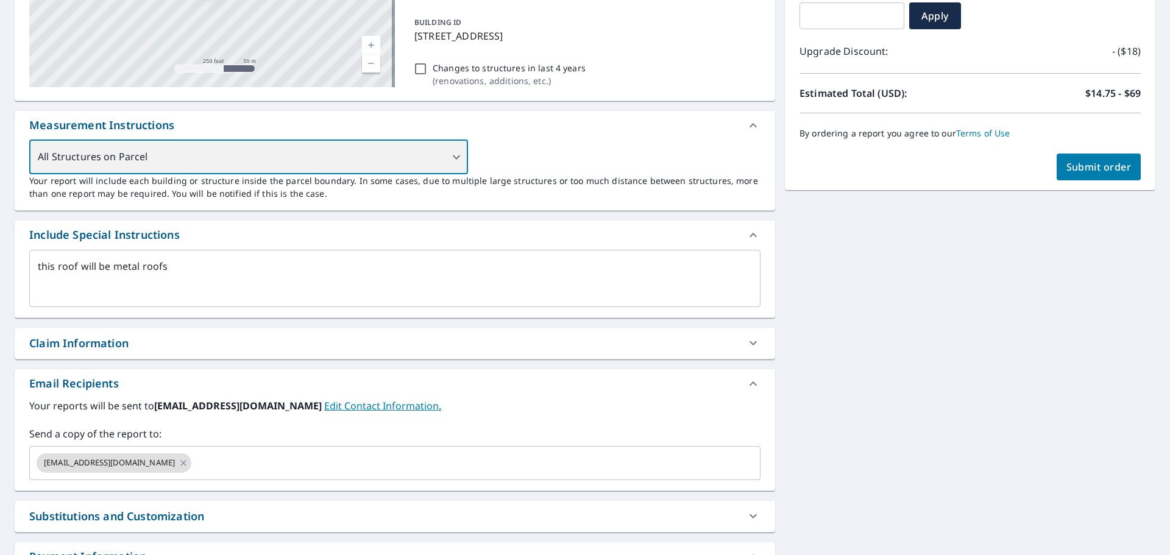
click at [194, 152] on div "All Structures on Parcel" at bounding box center [248, 157] width 439 height 34
click at [452, 152] on div "All Structures on Parcel" at bounding box center [248, 157] width 439 height 34
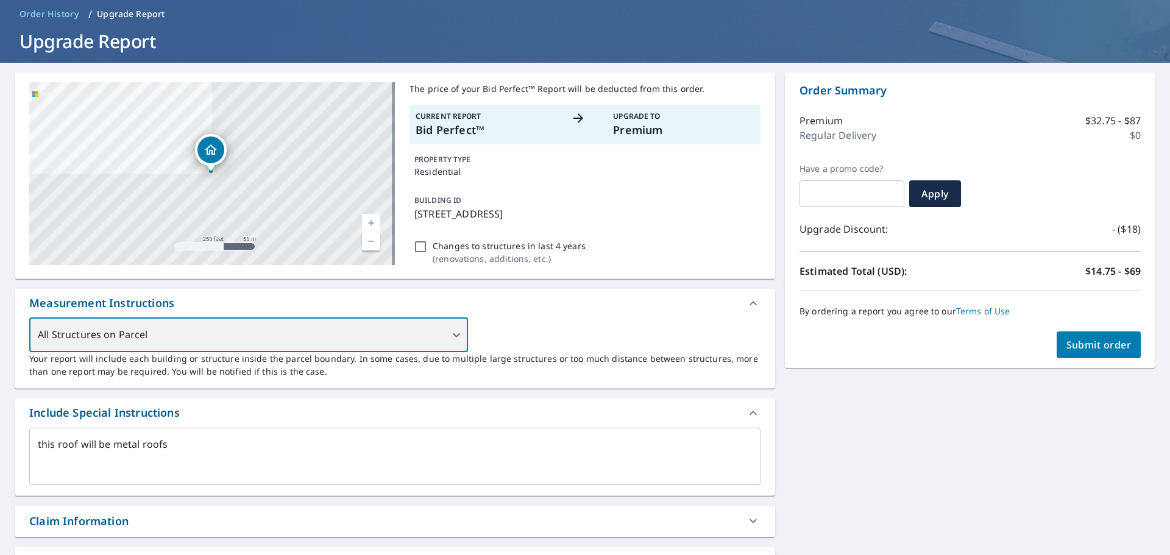
scroll to position [45, 0]
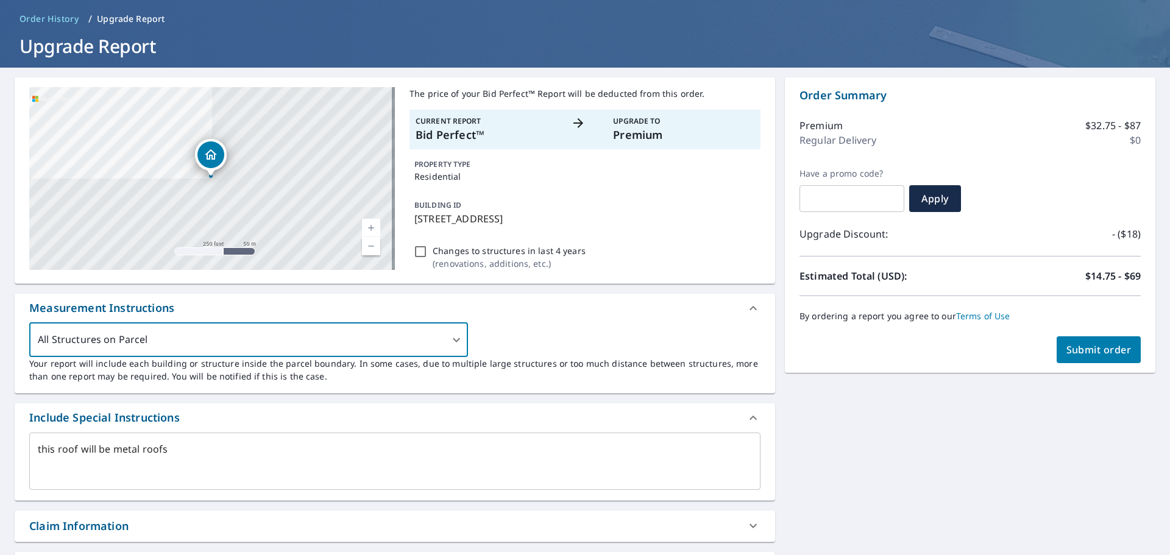
click at [1092, 350] on span "Submit order" at bounding box center [1099, 349] width 65 height 13
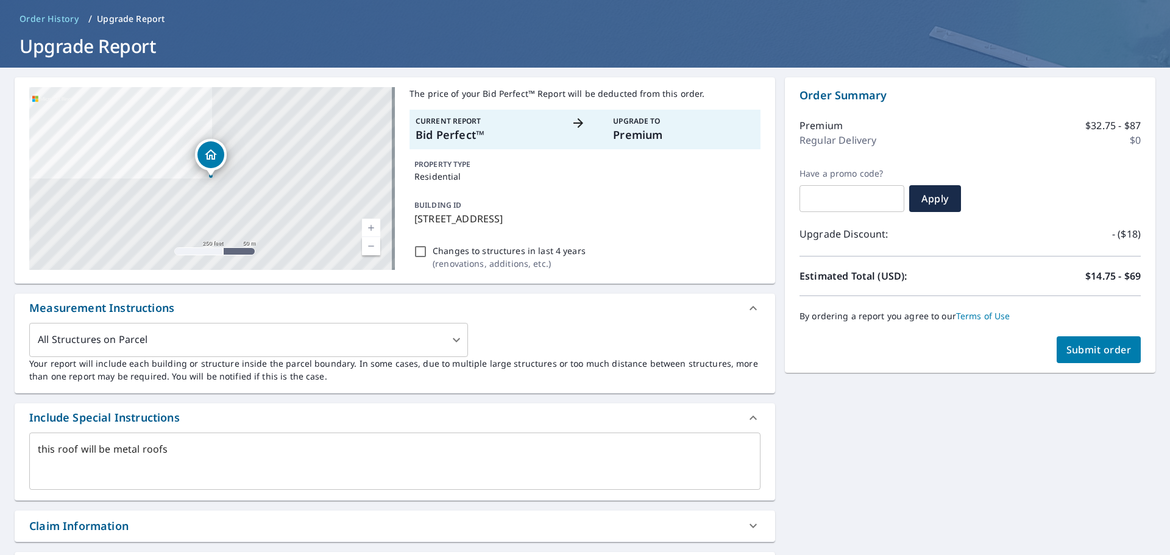
type textarea "x"
checkbox input "true"
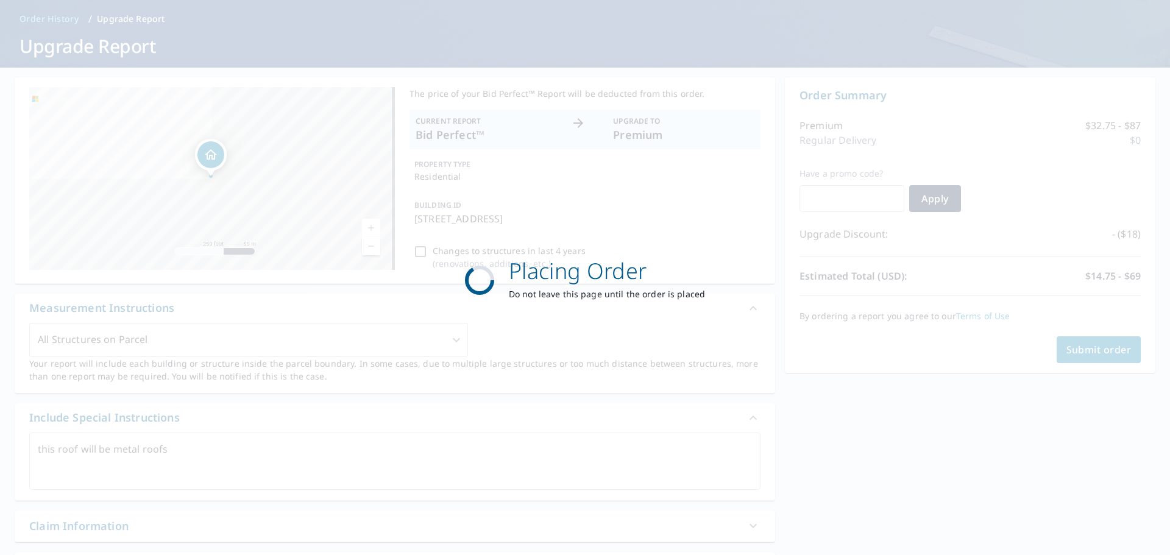
type textarea "x"
checkbox input "true"
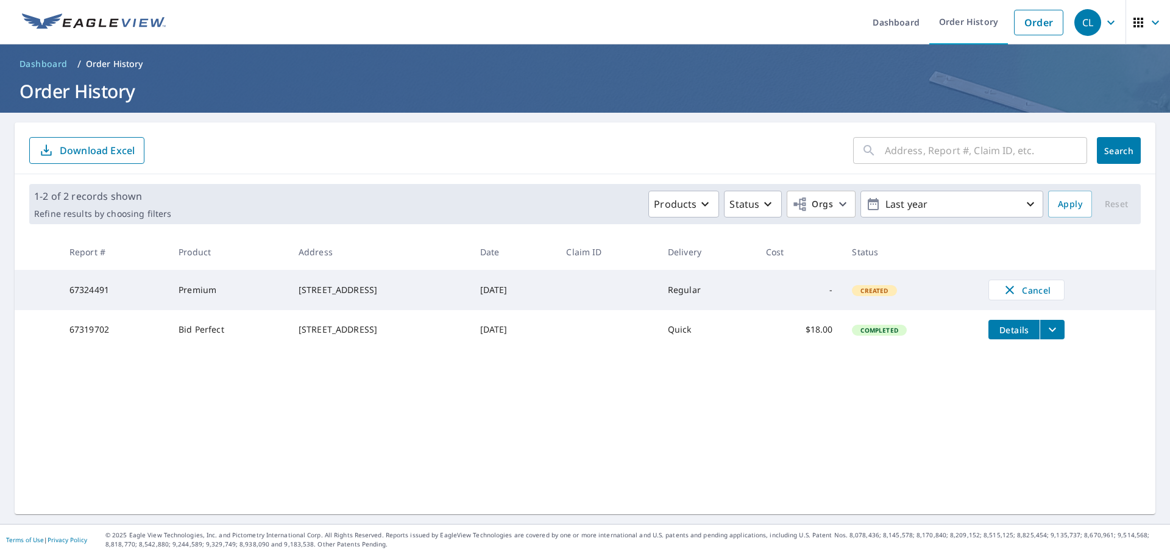
click at [1005, 336] on span "Details" at bounding box center [1014, 330] width 37 height 12
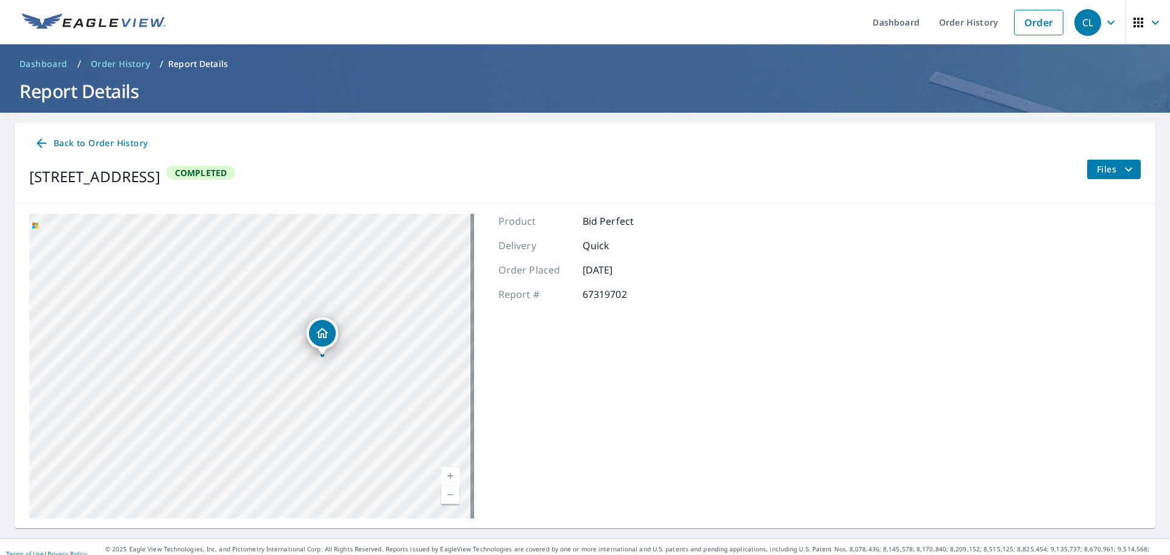
scroll to position [14, 0]
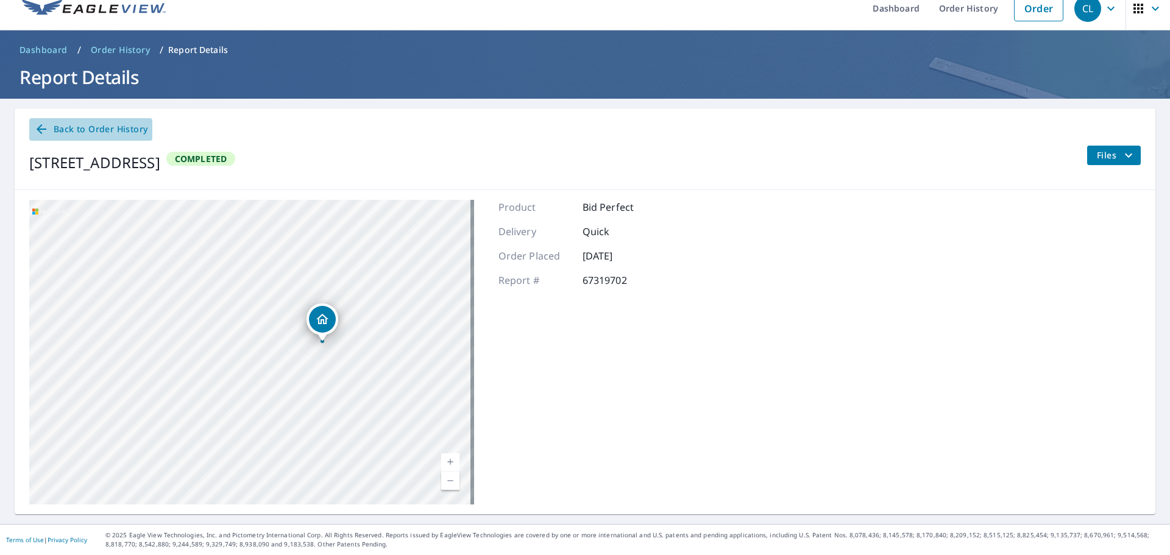
click at [44, 124] on icon at bounding box center [41, 129] width 15 height 15
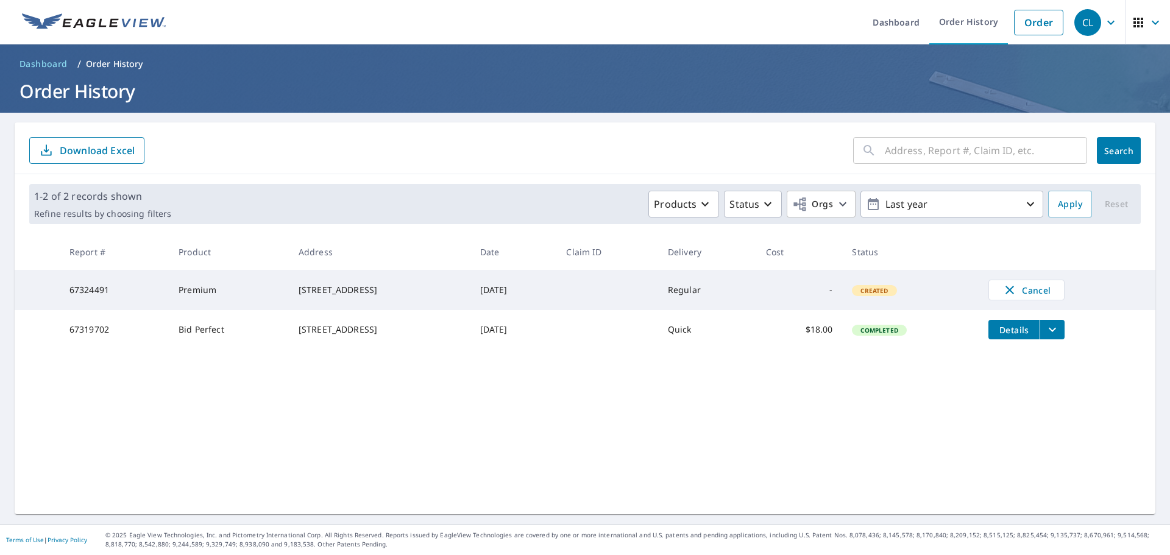
click at [557, 334] on td "[DATE]" at bounding box center [514, 329] width 87 height 39
click at [406, 334] on div "[STREET_ADDRESS]" at bounding box center [380, 330] width 162 height 12
click at [396, 335] on div "[STREET_ADDRESS]" at bounding box center [380, 330] width 162 height 12
click at [364, 336] on div "[STREET_ADDRESS]" at bounding box center [380, 330] width 162 height 12
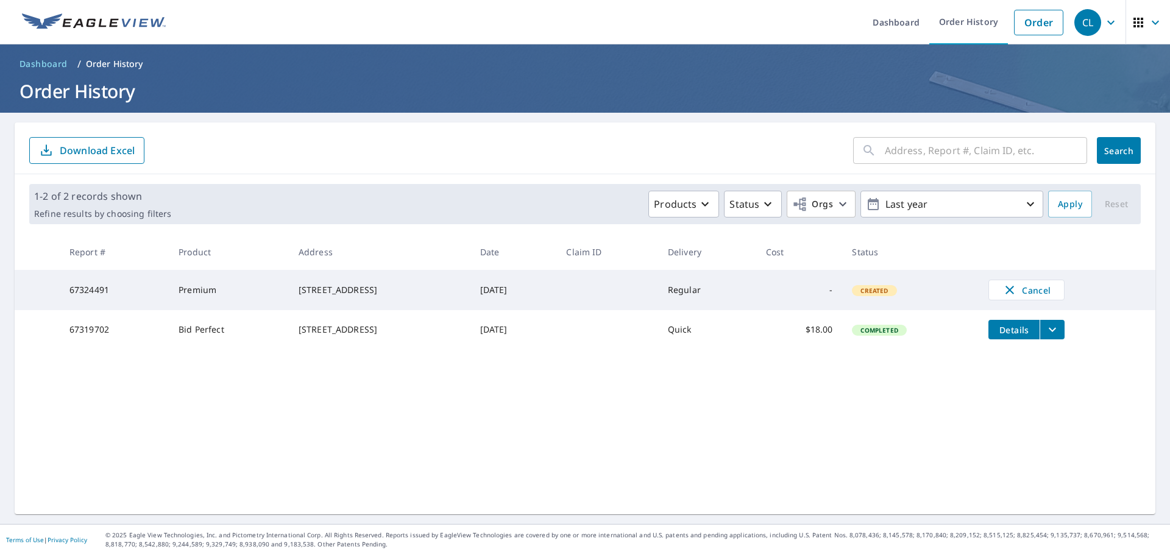
click at [58, 148] on span "Download Excel" at bounding box center [87, 150] width 96 height 15
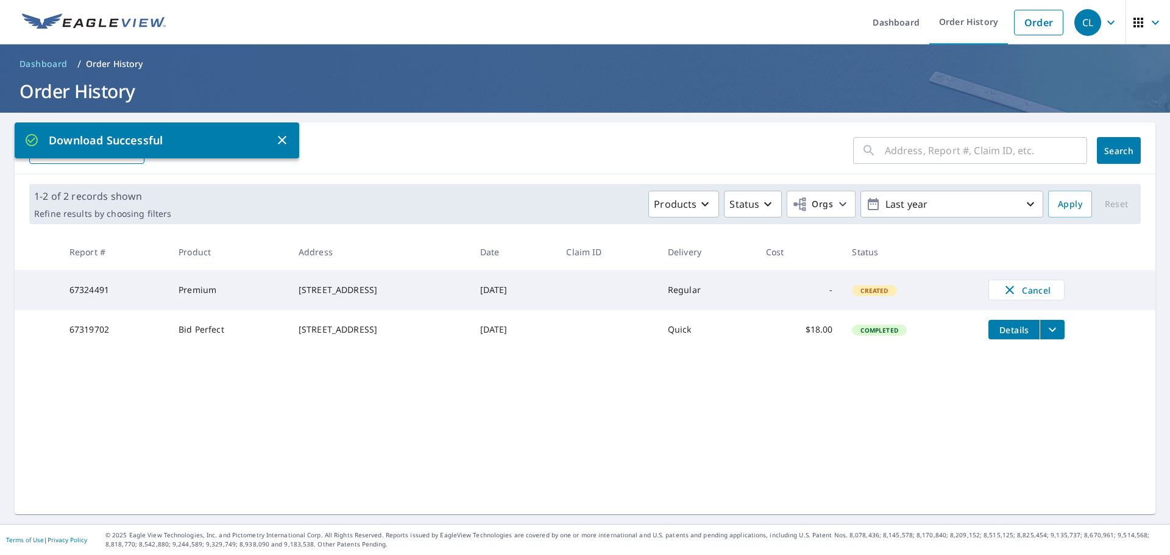
click at [1051, 332] on icon "filesDropdownBtn-67319702" at bounding box center [1052, 330] width 7 height 4
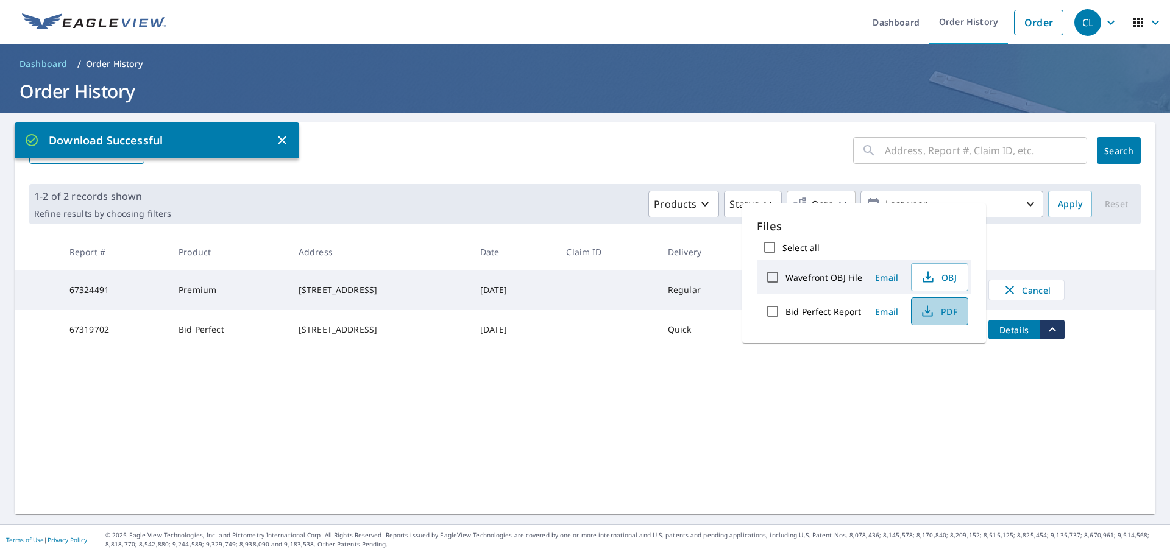
click at [948, 308] on span "PDF" at bounding box center [938, 311] width 39 height 15
